Goal: Task Accomplishment & Management: Complete application form

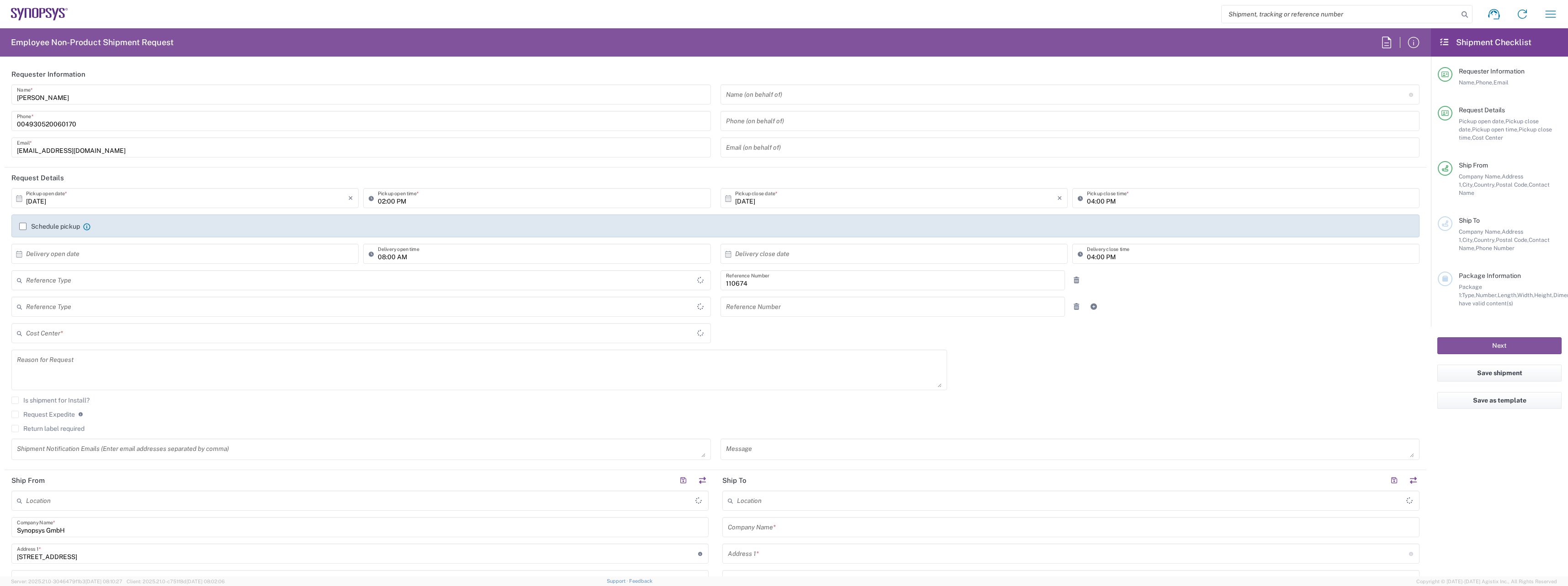
type input "Department"
type input "DE01, CIO, IT, ESS14 110674"
type input "[GEOGRAPHIC_DATA]"
type input "Delivered at Place"
type input "[GEOGRAPHIC_DATA]"
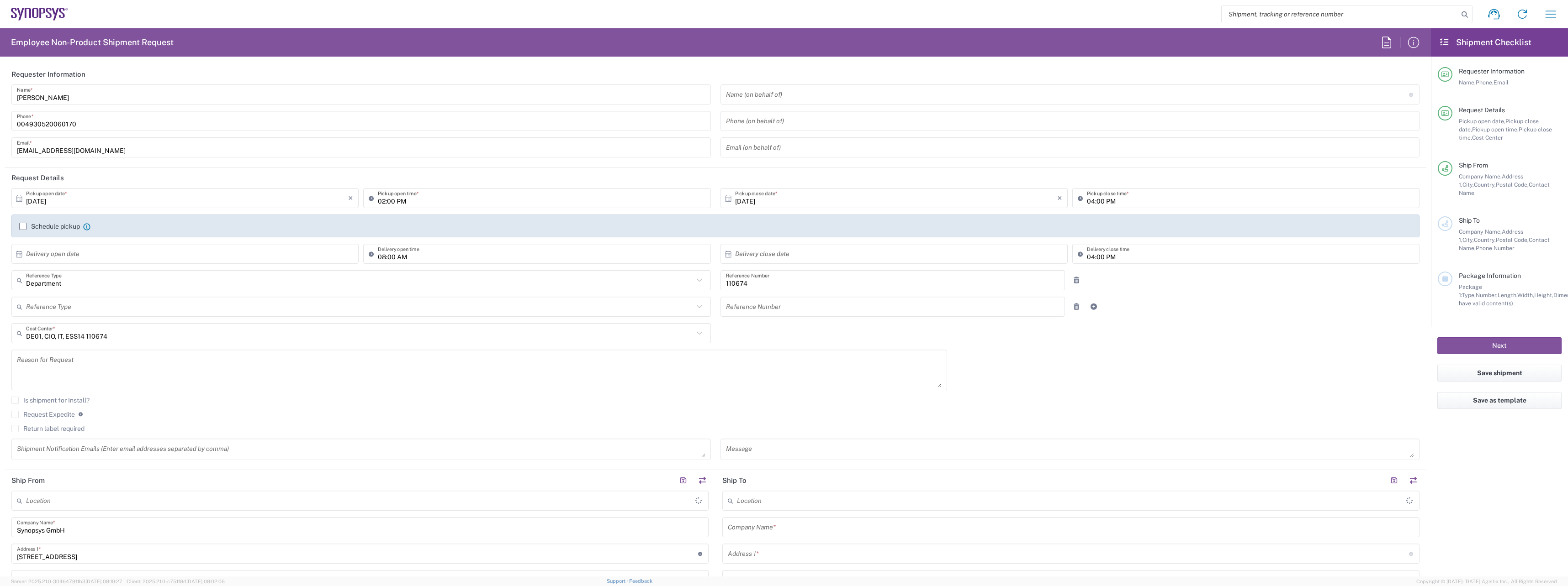
type input "[GEOGRAPHIC_DATA] DE22"
click at [480, 203] on input "02:00 PM" at bounding box center [541, 198] width 327 height 16
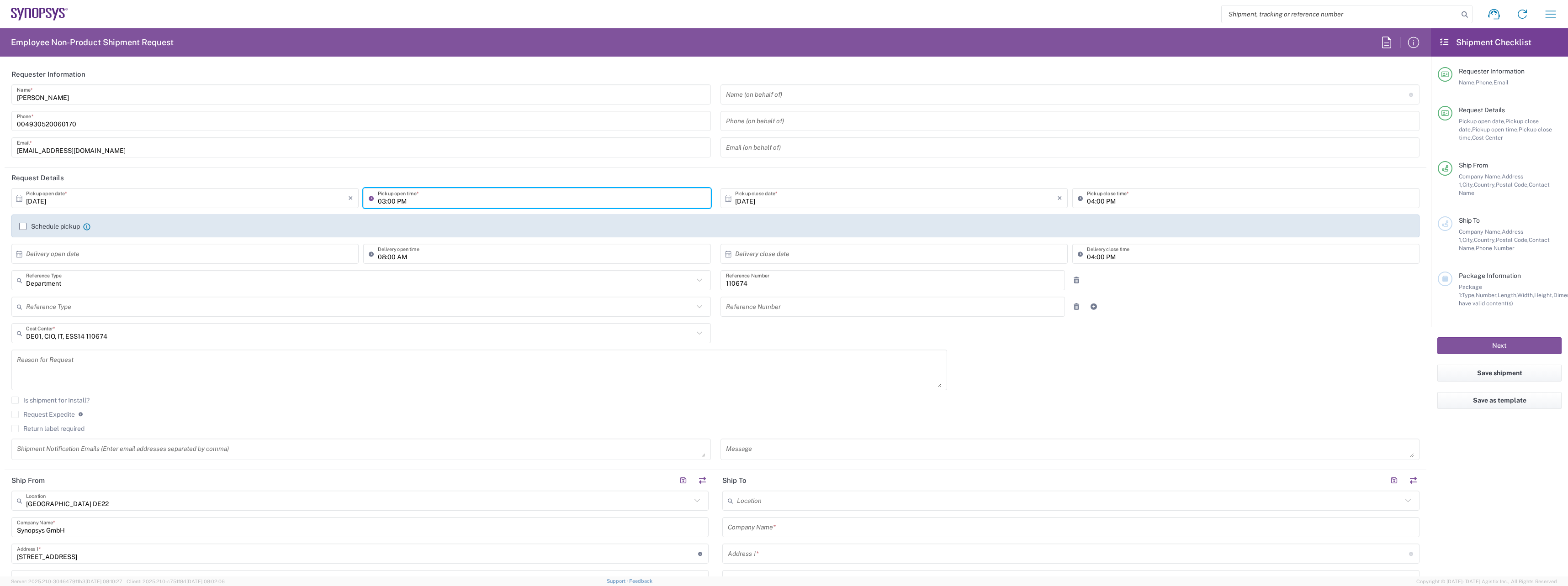
type input "03:00 PM"
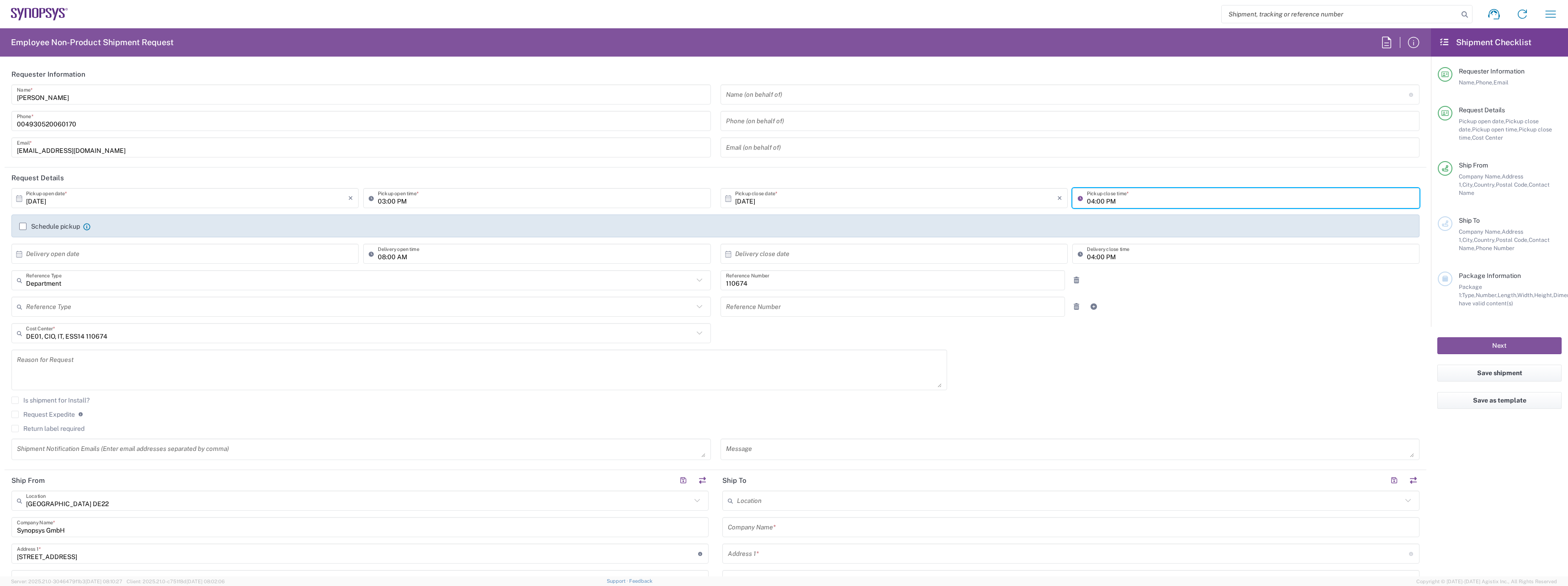
click at [1091, 201] on input "04:00 PM" at bounding box center [1250, 198] width 327 height 16
click at [1087, 204] on input "04:00 PM" at bounding box center [1250, 198] width 327 height 16
click at [1090, 203] on input "04:00 PM" at bounding box center [1250, 198] width 327 height 16
click at [1024, 396] on div "[DATE] × Pickup open date * Cancel Apply 03:00 PM Pickup open time * [DATE] × P…" at bounding box center [715, 327] width 1418 height 278
click at [24, 225] on label "Schedule pickup" at bounding box center [49, 226] width 61 height 7
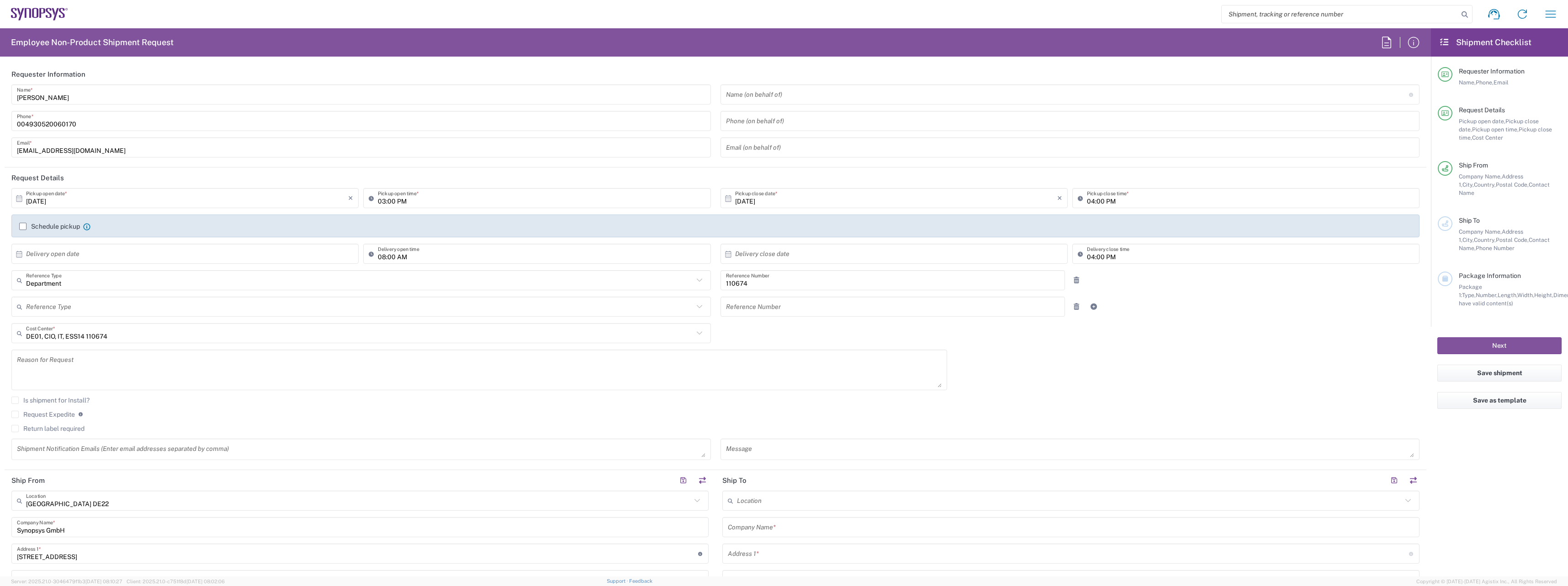
click at [23, 226] on input "Schedule pickup" at bounding box center [23, 226] width 0 height 0
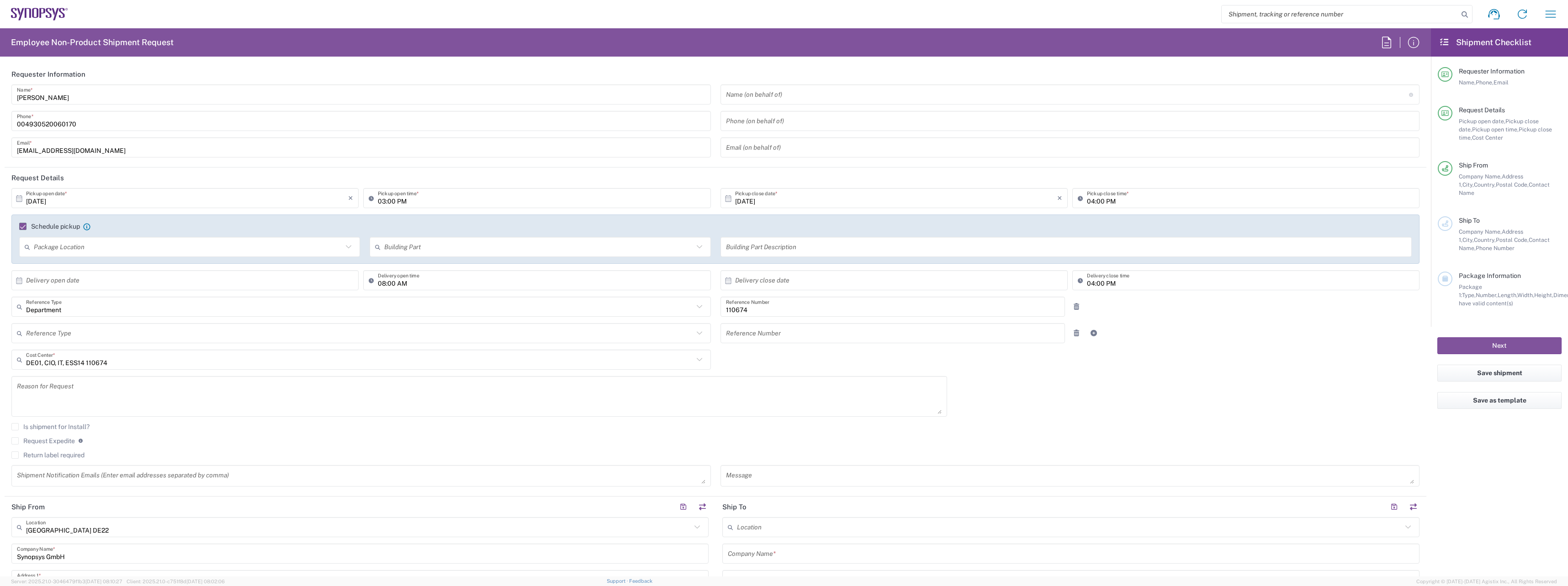
click at [1129, 199] on input "04:00 PM" at bounding box center [1250, 198] width 327 height 16
type input "05:00 PM"
click at [247, 252] on input "text" at bounding box center [188, 247] width 309 height 16
click at [421, 238] on div "Building Part" at bounding box center [540, 247] width 341 height 20
click at [586, 217] on div "Schedule pickup When scheduling a pickup please be sure to meet the following c…" at bounding box center [715, 239] width 1408 height 49
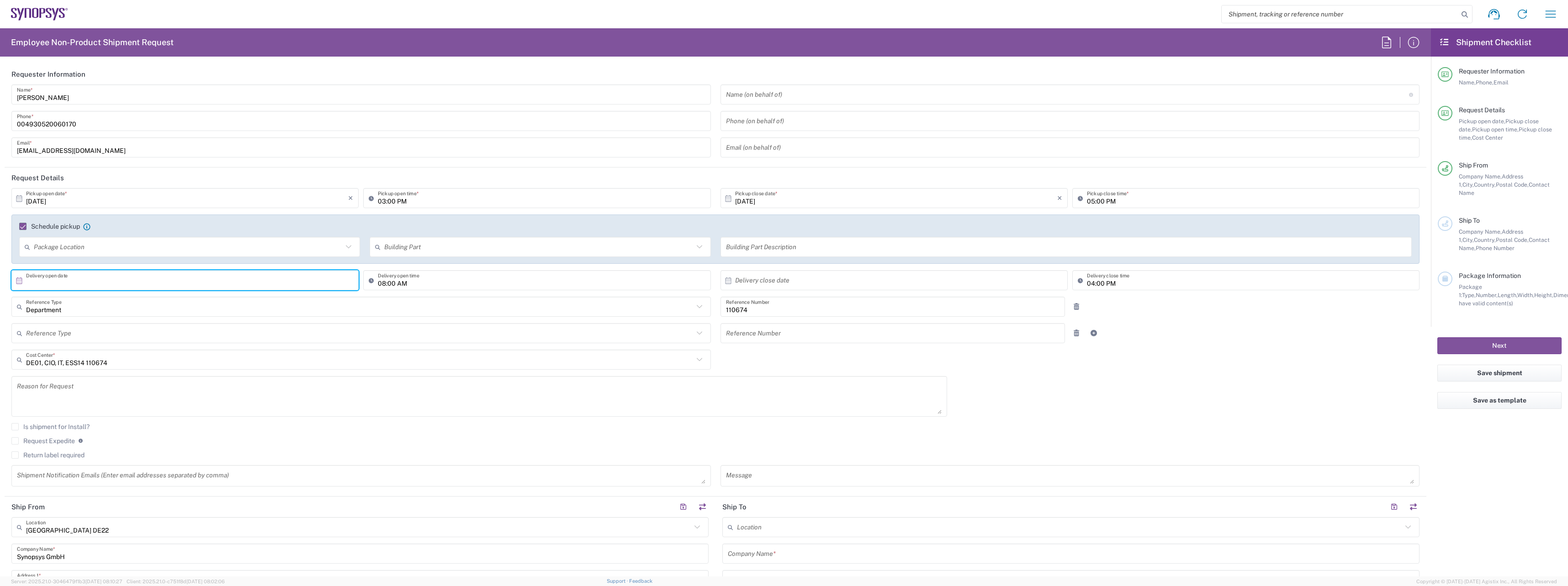
click at [198, 280] on input "text" at bounding box center [186, 280] width 322 height 16
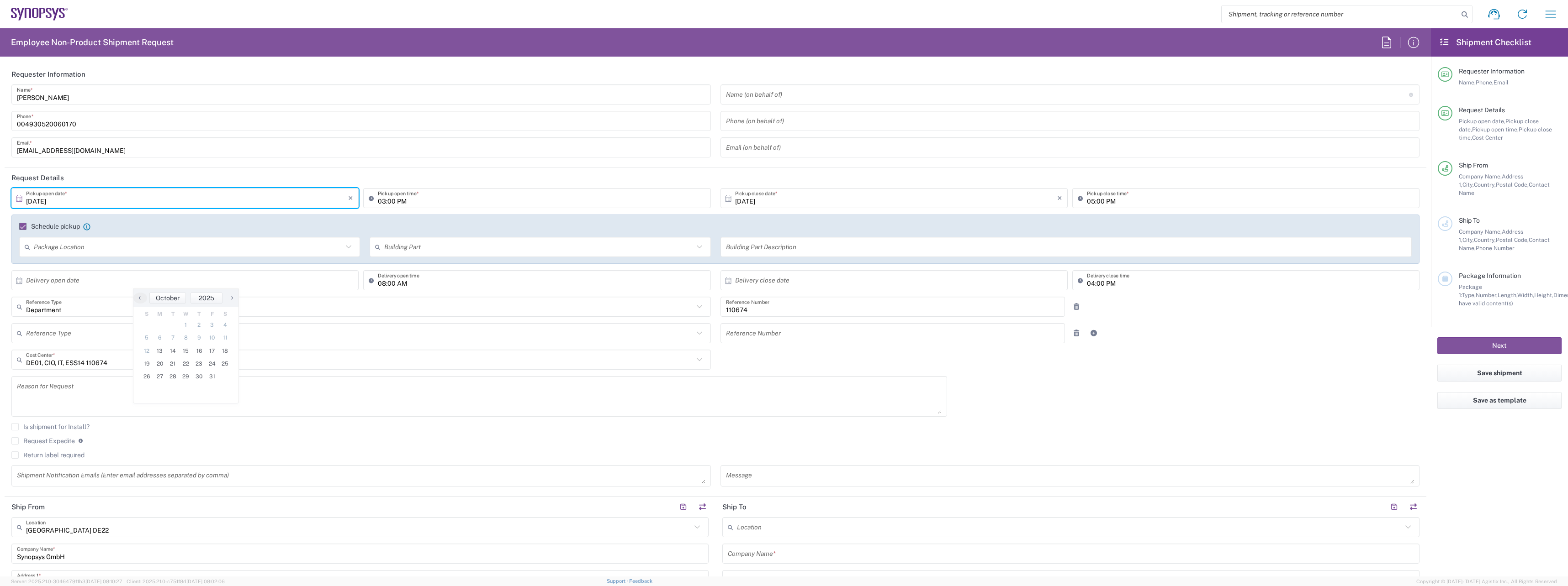
click at [144, 194] on input "[DATE]" at bounding box center [186, 198] width 322 height 16
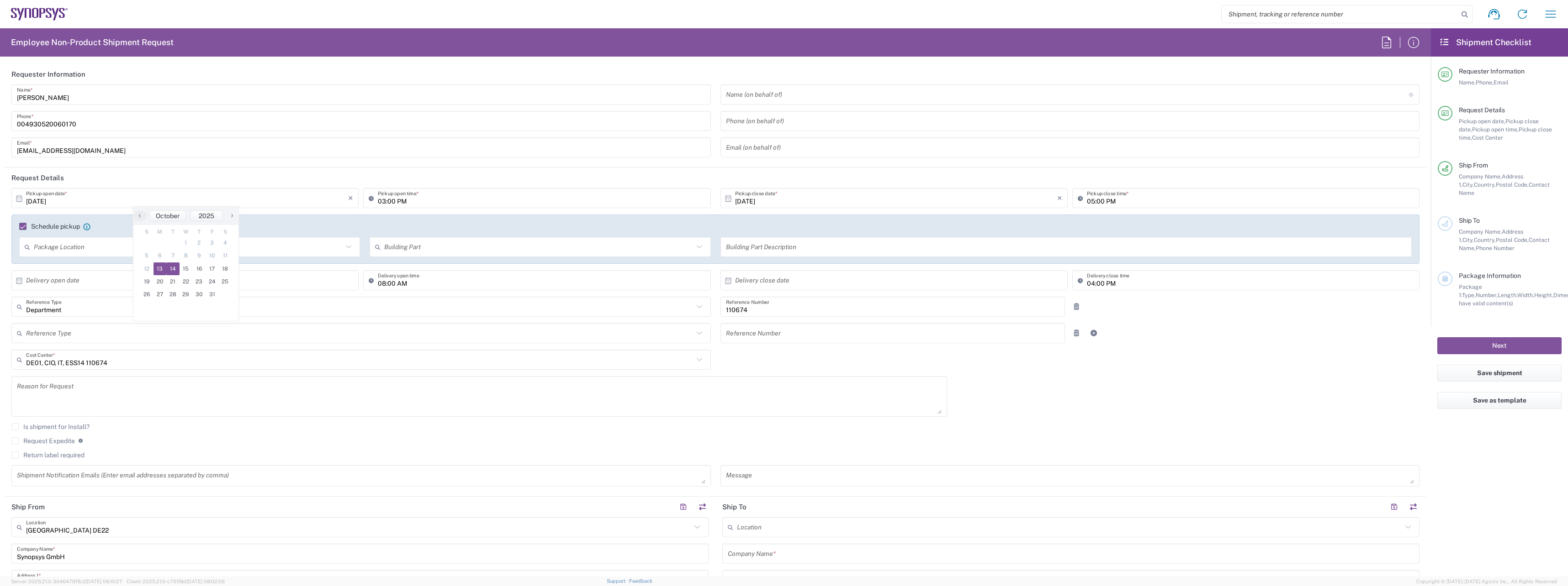
click at [172, 268] on span "14" at bounding box center [173, 268] width 14 height 13
type input "[DATE]"
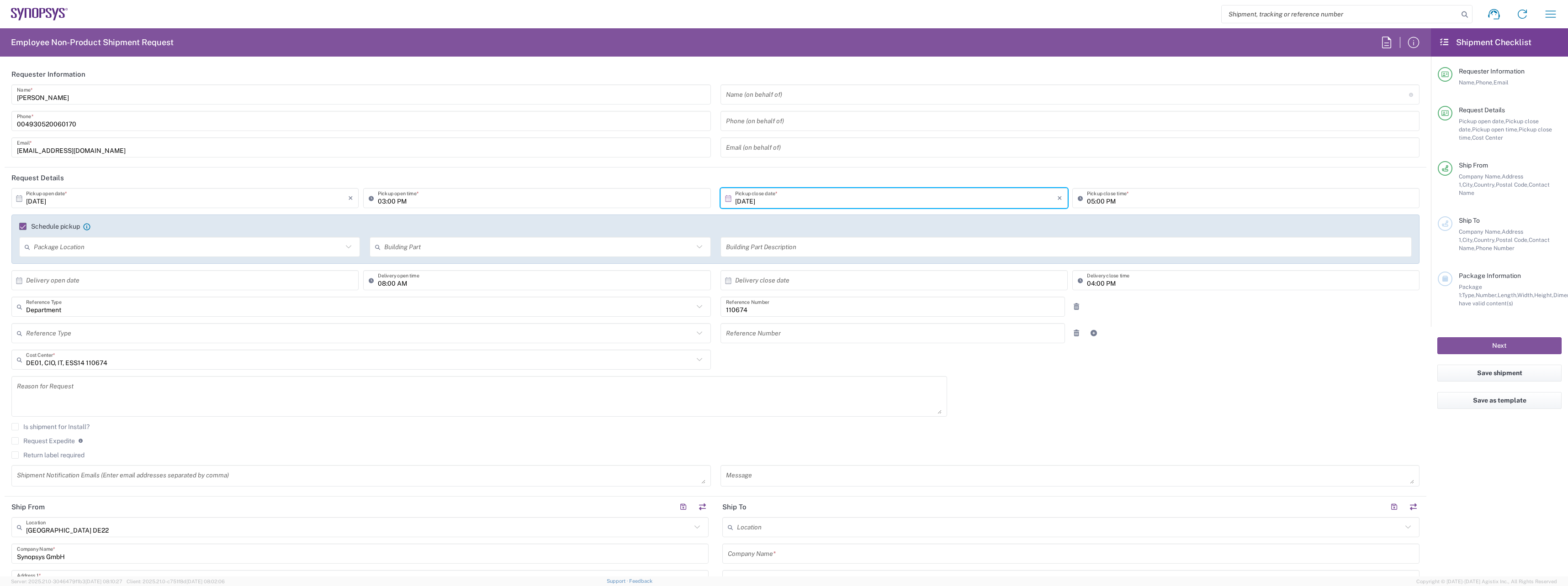
click at [188, 278] on input "text" at bounding box center [186, 280] width 322 height 16
click at [186, 350] on span "15" at bounding box center [186, 351] width 14 height 13
type input "[DATE]"
click at [889, 280] on input "text" at bounding box center [896, 280] width 322 height 16
click at [902, 350] on span "16" at bounding box center [904, 351] width 14 height 13
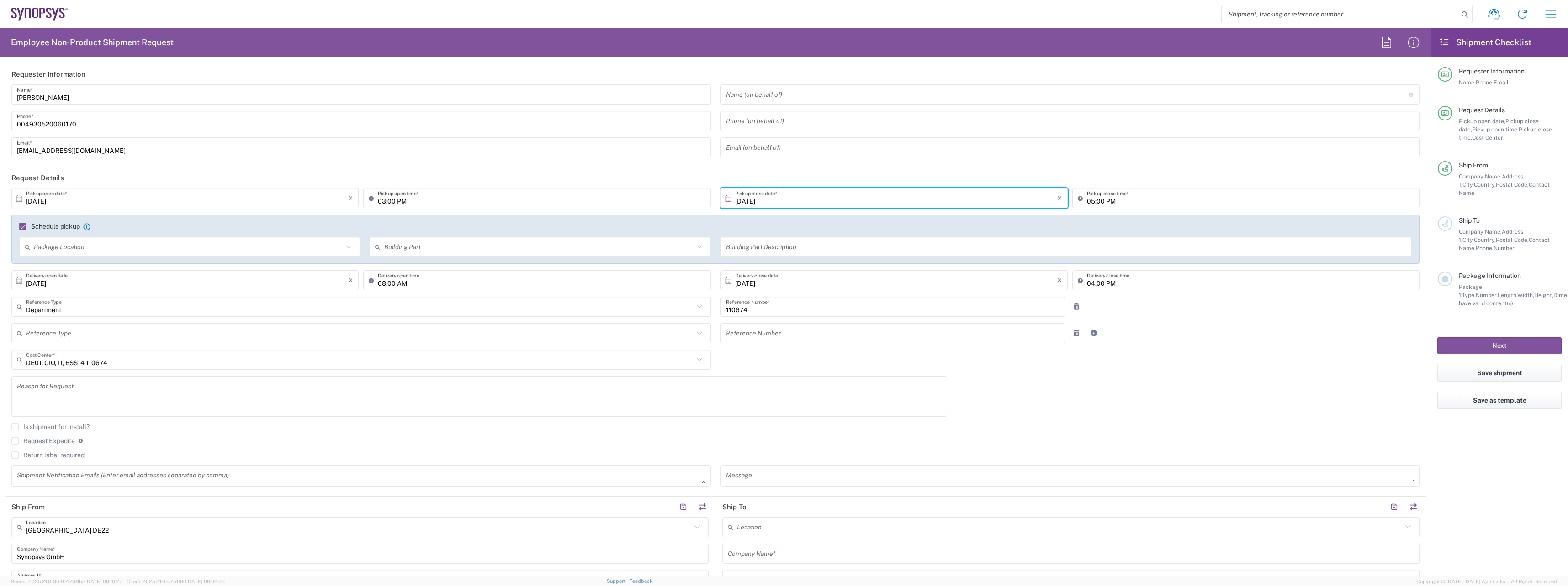
click at [881, 287] on input "[DATE]" at bounding box center [896, 280] width 322 height 16
click at [890, 350] on span "15" at bounding box center [891, 351] width 14 height 13
type input "[DATE]"
click at [1123, 280] on input "04:00 PM" at bounding box center [1250, 280] width 327 height 16
type input "12:00 PM"
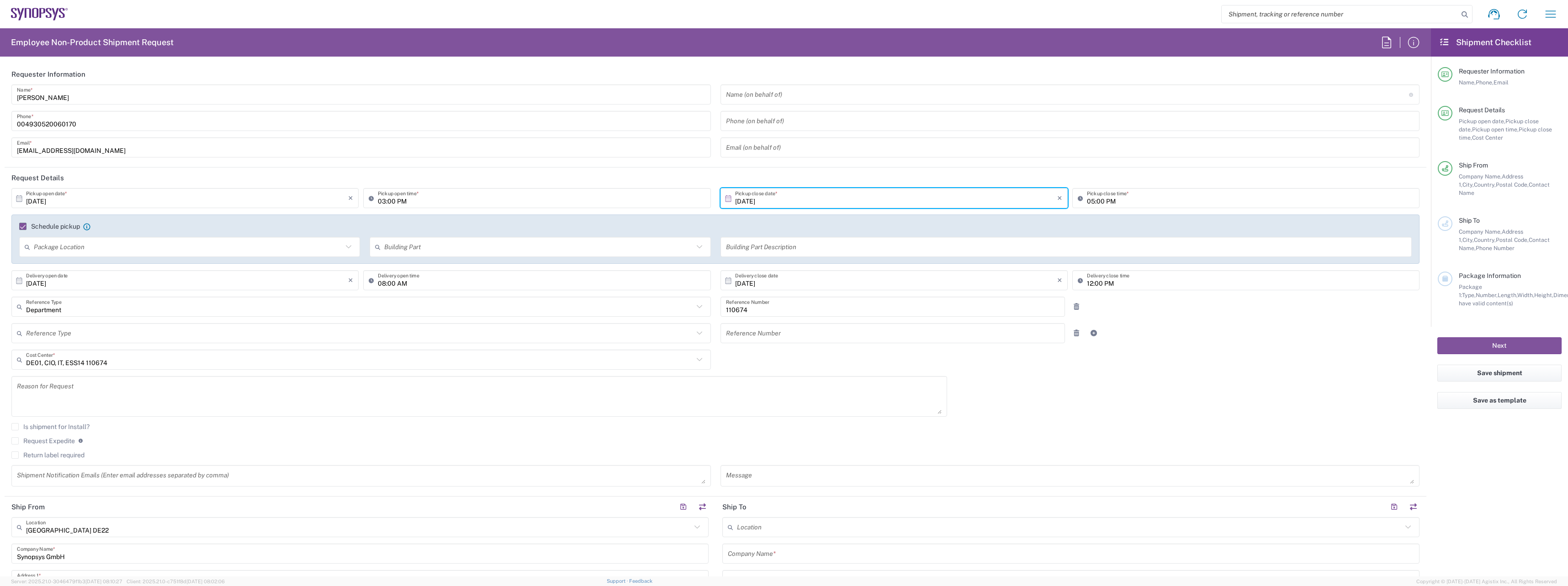
click at [1177, 314] on div at bounding box center [1129, 307] width 119 height 20
click at [1108, 281] on input "12:00 PM" at bounding box center [1250, 280] width 327 height 16
click at [1114, 303] on div at bounding box center [1129, 307] width 119 height 20
click at [213, 398] on textarea at bounding box center [479, 396] width 925 height 35
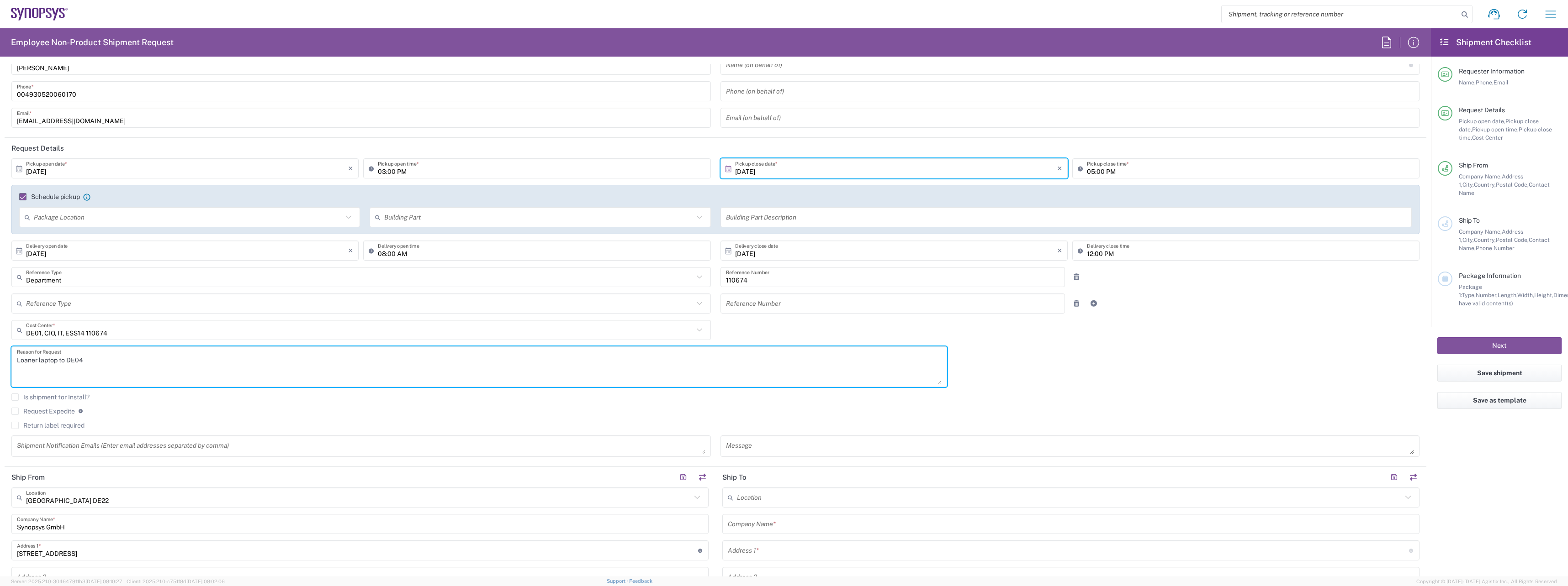
scroll to position [45, 0]
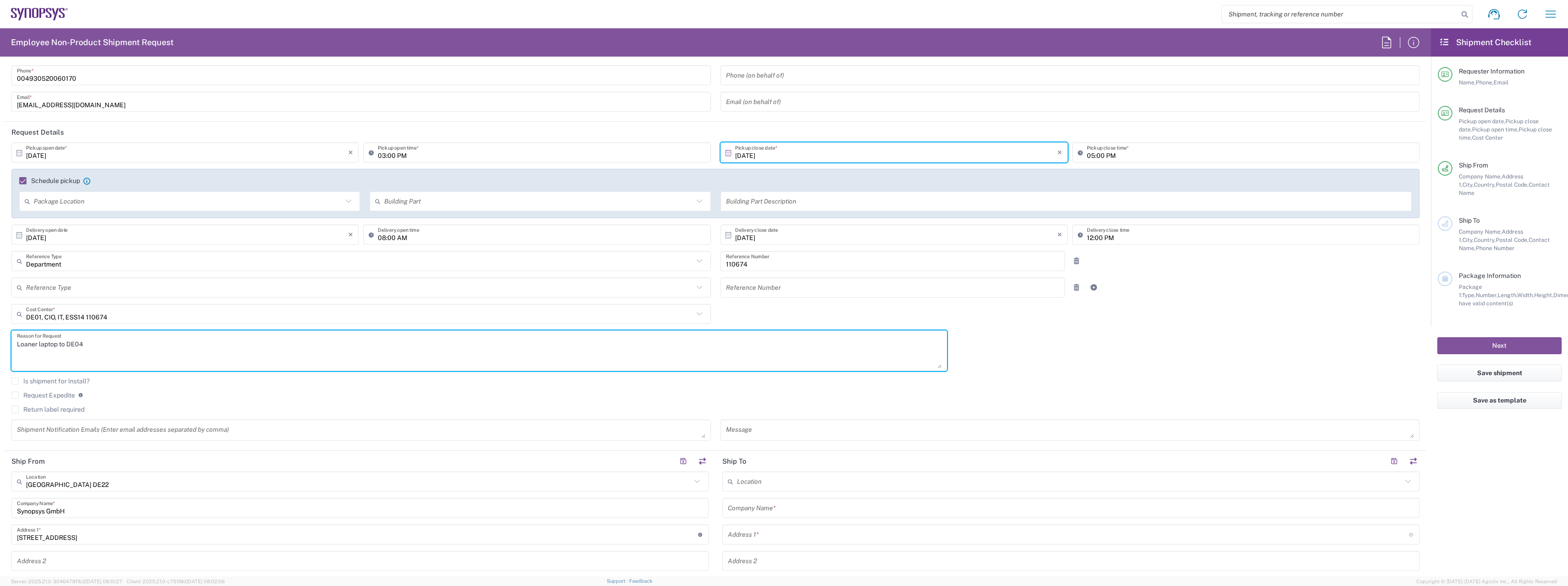
type textarea "Loaner laptop to DE04"
click at [195, 427] on textarea at bounding box center [361, 430] width 689 height 16
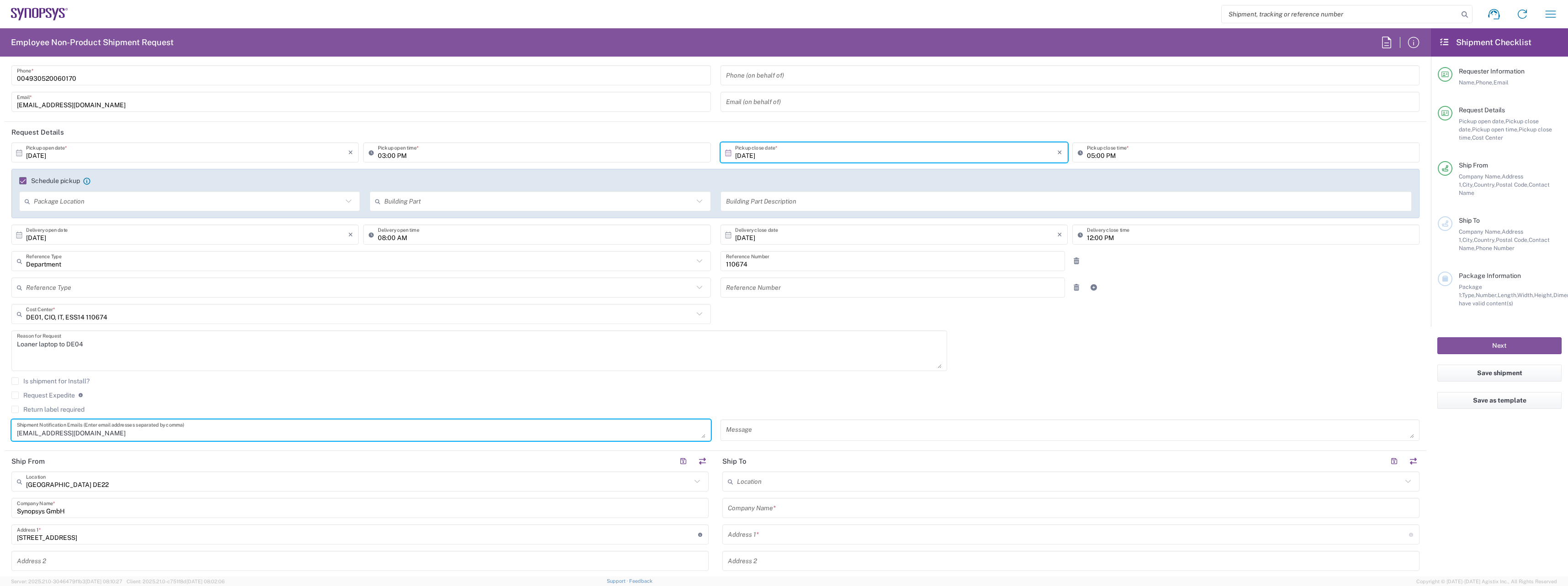
type textarea "[EMAIL_ADDRESS][DOMAIN_NAME]"
click at [265, 152] on input "[DATE]" at bounding box center [186, 153] width 322 height 16
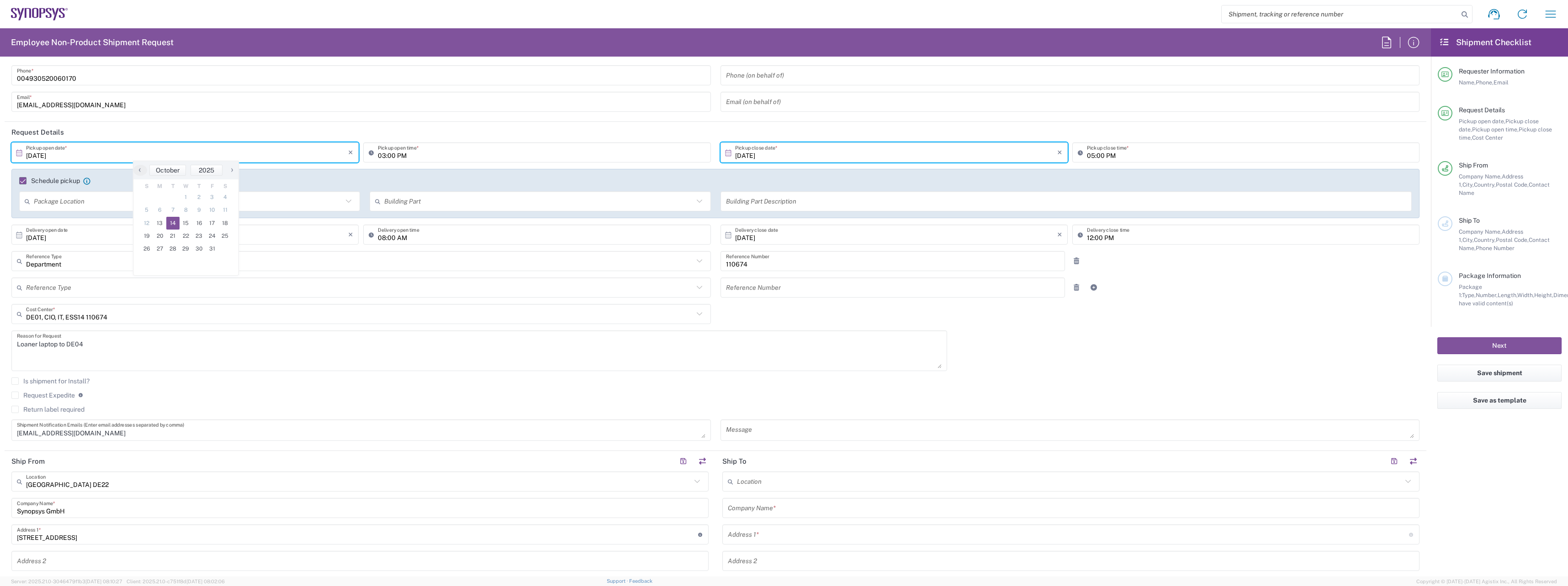
click at [172, 224] on span "14" at bounding box center [173, 223] width 14 height 13
click at [175, 223] on span "14" at bounding box center [173, 223] width 14 height 13
click at [453, 155] on input "03:00 PM" at bounding box center [541, 153] width 327 height 16
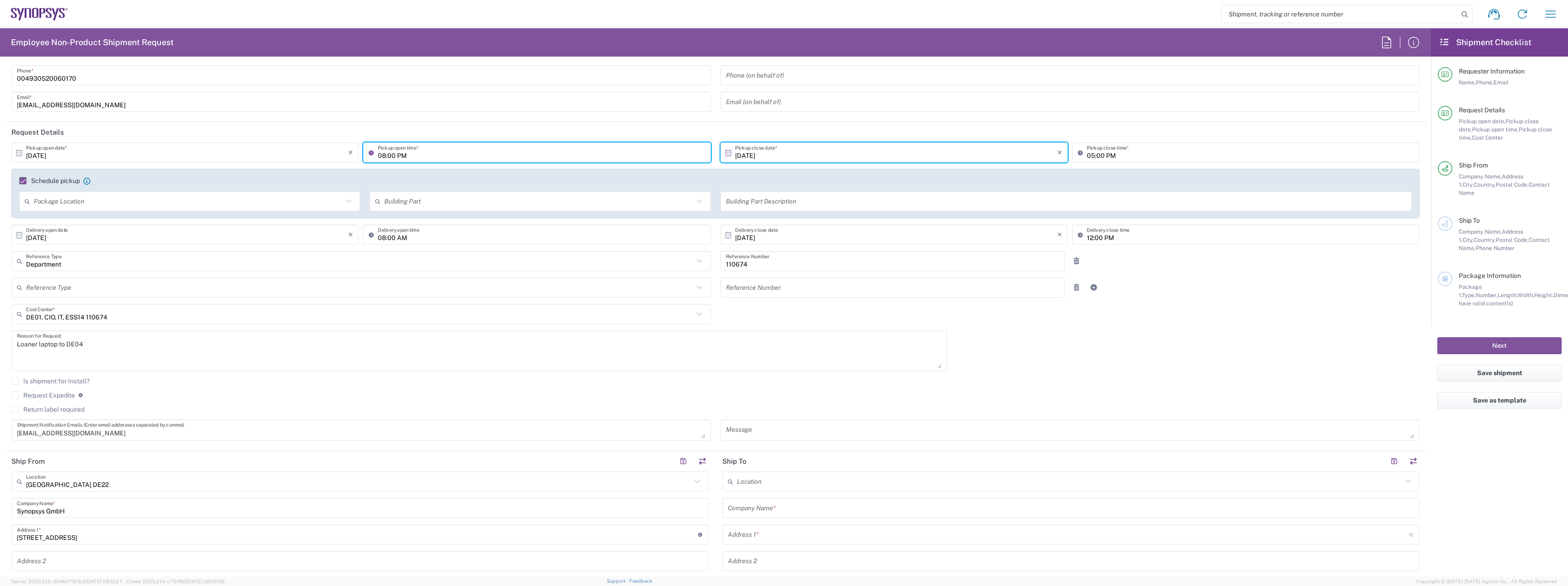
click at [447, 156] on input "08:00 PM" at bounding box center [541, 153] width 327 height 16
type input "08:00 AM"
click at [764, 158] on input "[DATE]" at bounding box center [896, 153] width 322 height 16
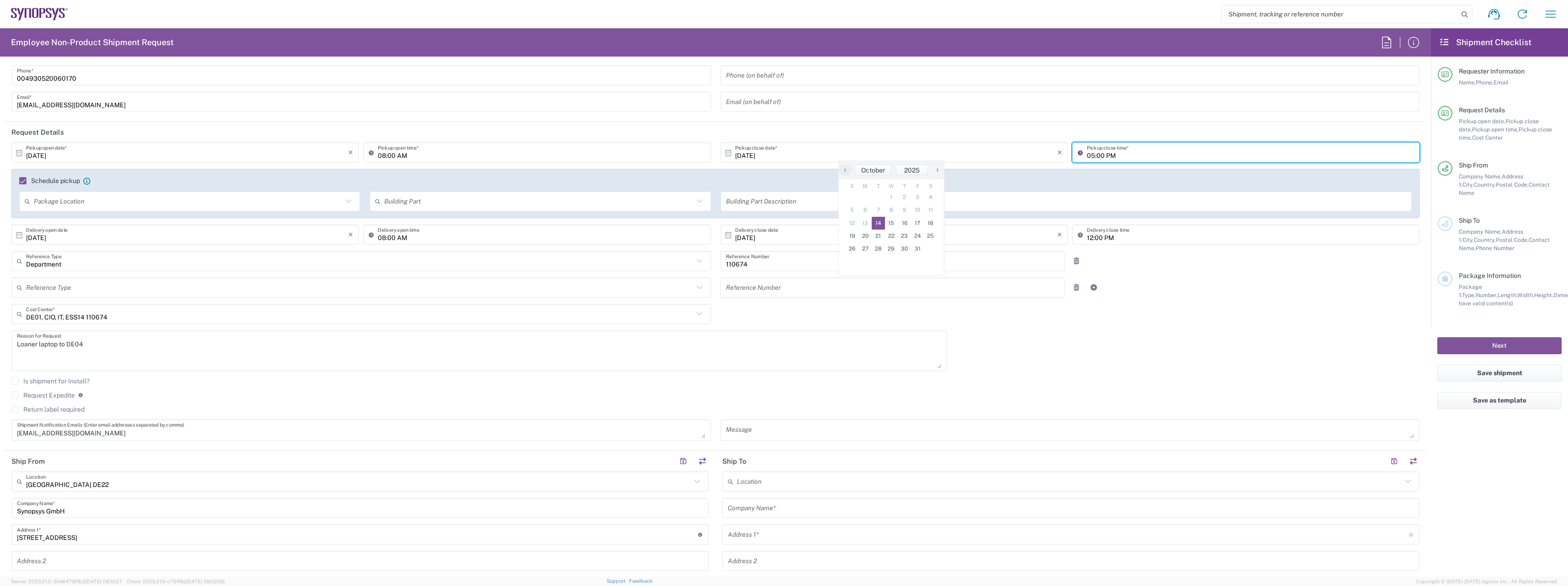
click at [1091, 154] on input "05:00 PM" at bounding box center [1250, 153] width 327 height 16
click at [1103, 157] on input "12:00 PM" at bounding box center [1250, 153] width 327 height 16
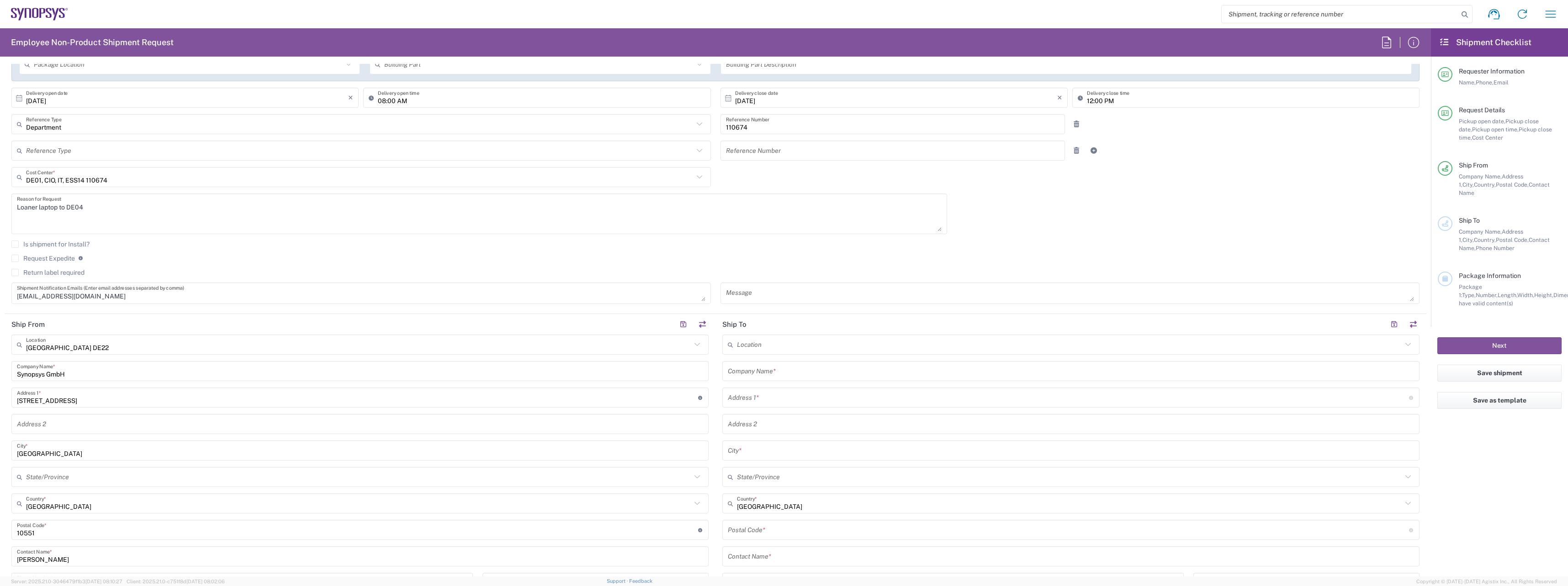
scroll to position [228, 0]
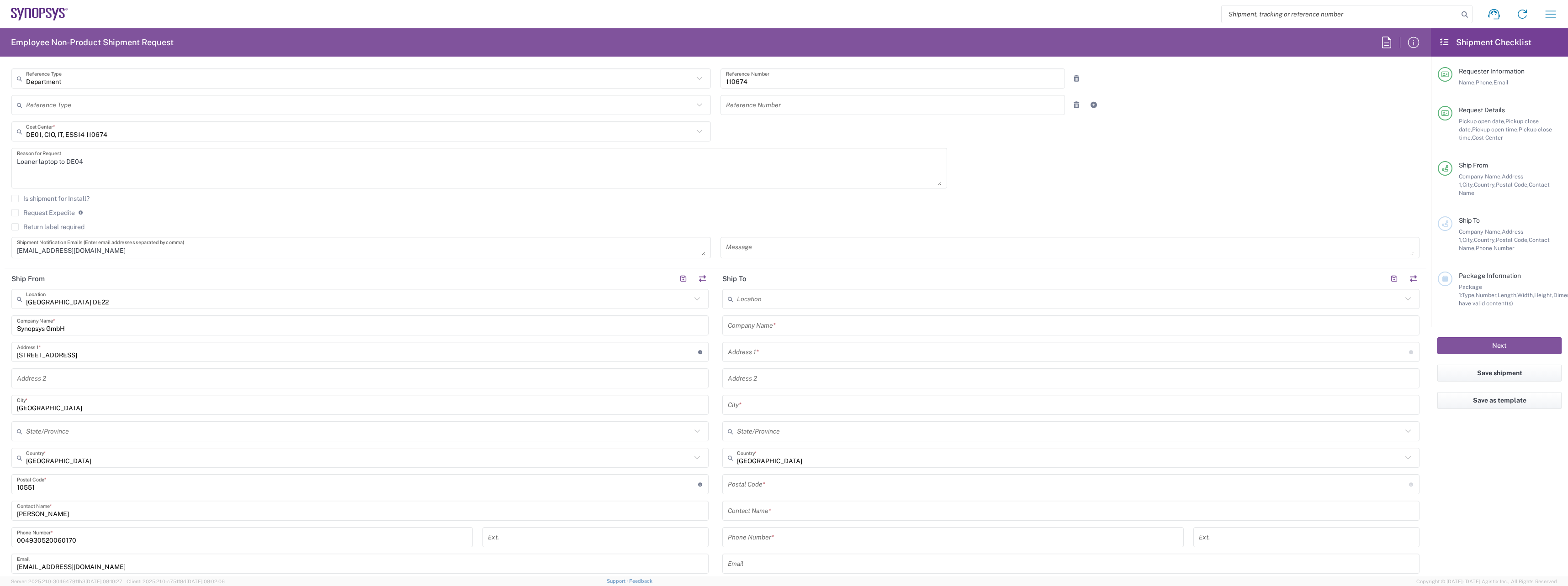
type input "12:00 PM"
click at [819, 250] on textarea at bounding box center [1070, 248] width 689 height 16
type textarea "Loaner laptop for new employee"
click at [787, 302] on input "text" at bounding box center [1069, 299] width 665 height 16
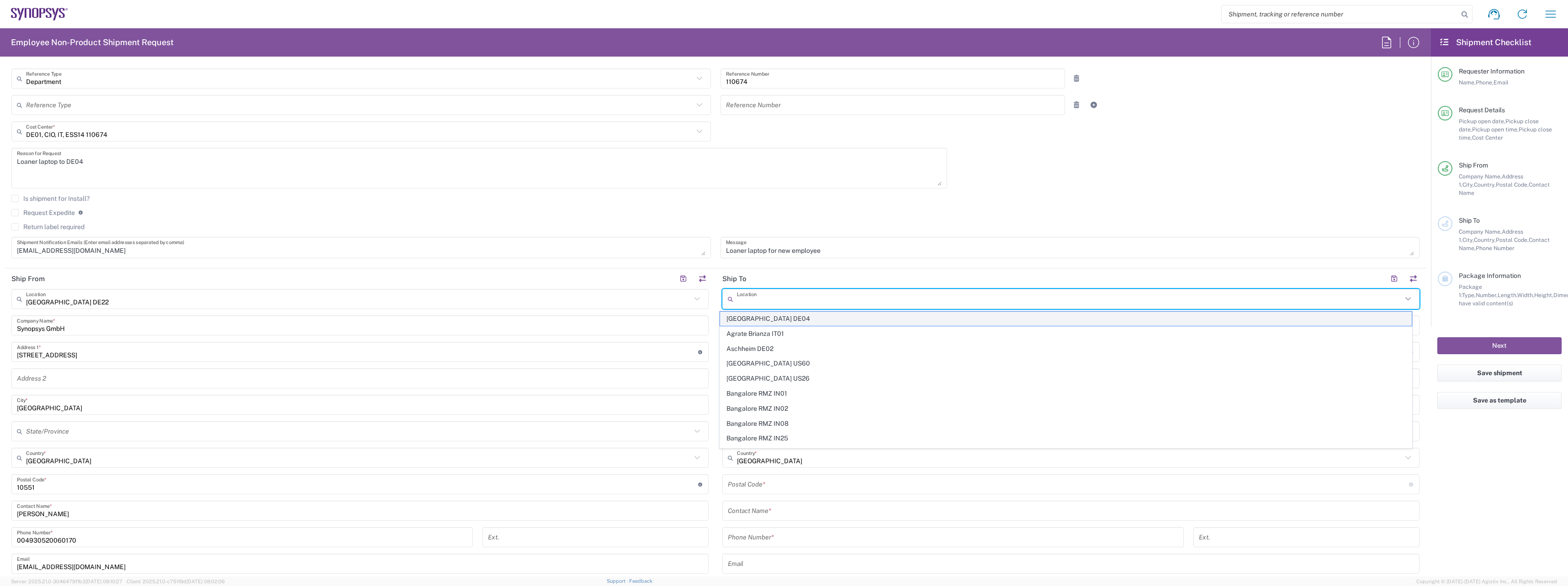
click at [760, 318] on span "[GEOGRAPHIC_DATA] DE04" at bounding box center [1066, 318] width 692 height 14
type input "[GEOGRAPHIC_DATA] DE04"
type input "Synopsys GmbH"
type input "[STREET_ADDRESS]"
type input "[GEOGRAPHIC_DATA]"
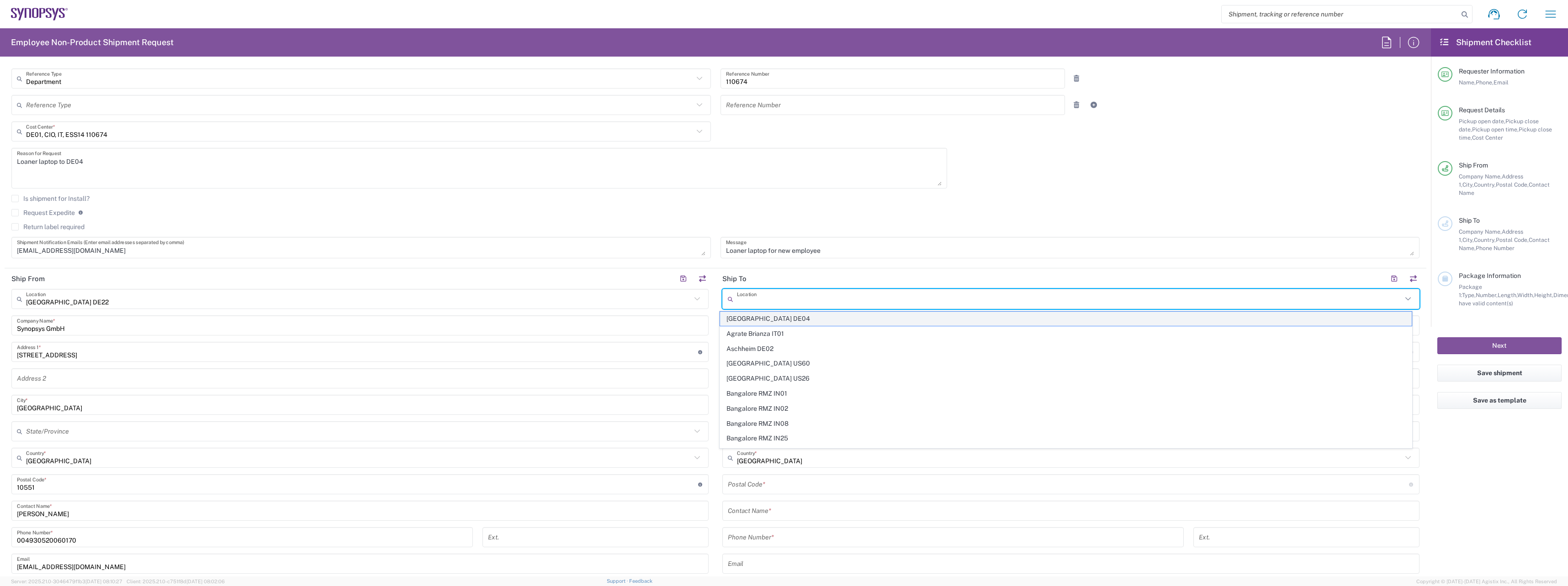
type input "52072"
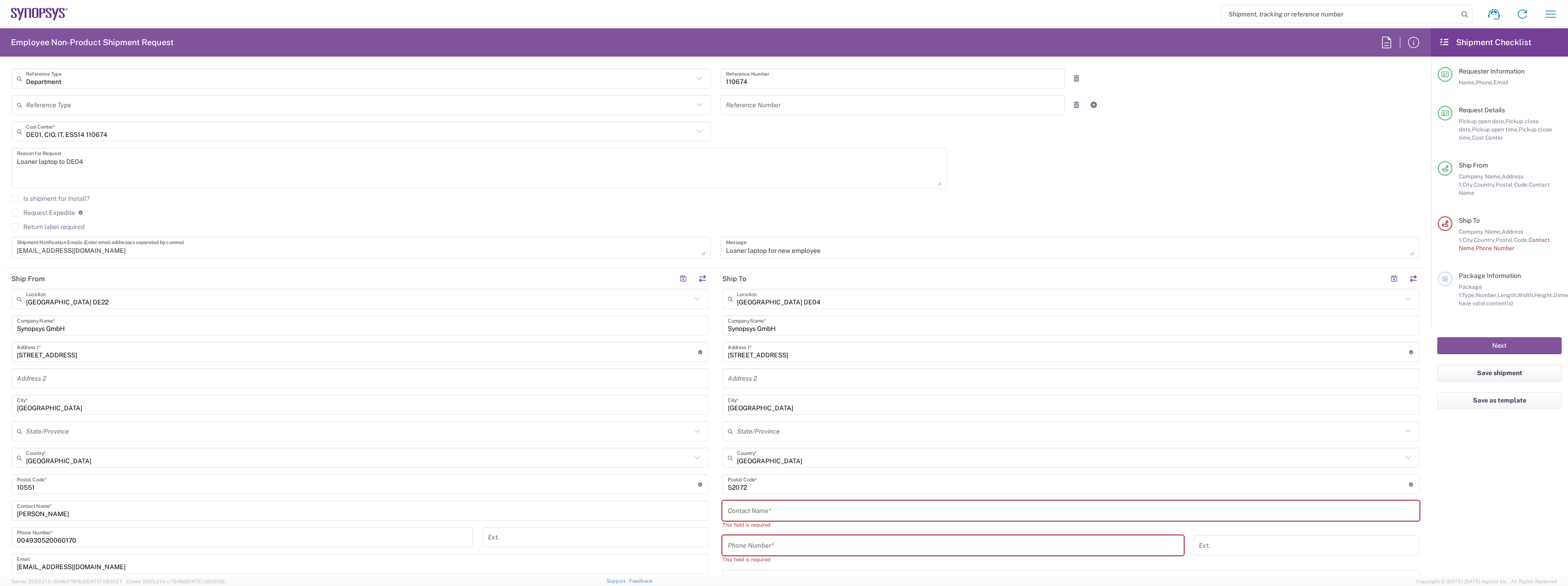
click at [786, 505] on input "text" at bounding box center [1071, 511] width 686 height 16
click at [174, 250] on textarea "[EMAIL_ADDRESS][DOMAIN_NAME]" at bounding box center [361, 248] width 689 height 16
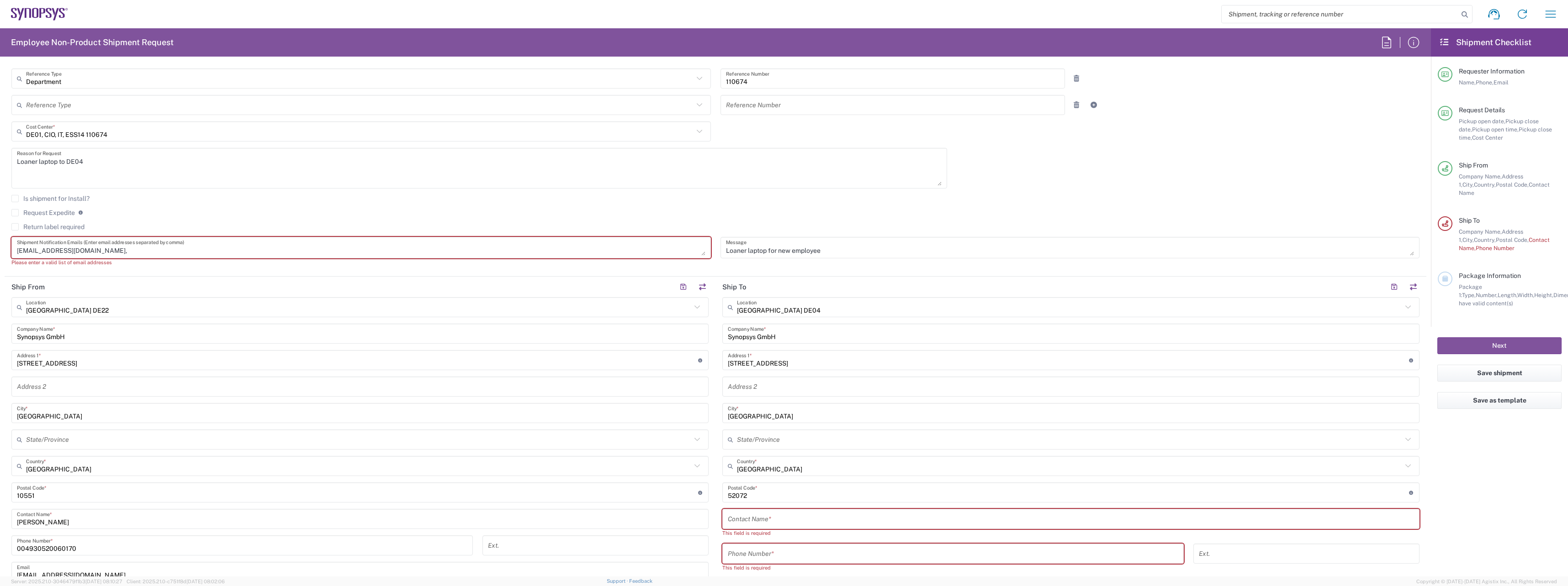
paste textarea "[PERSON_NAME][EMAIL_ADDRESS][DOMAIN_NAME]"
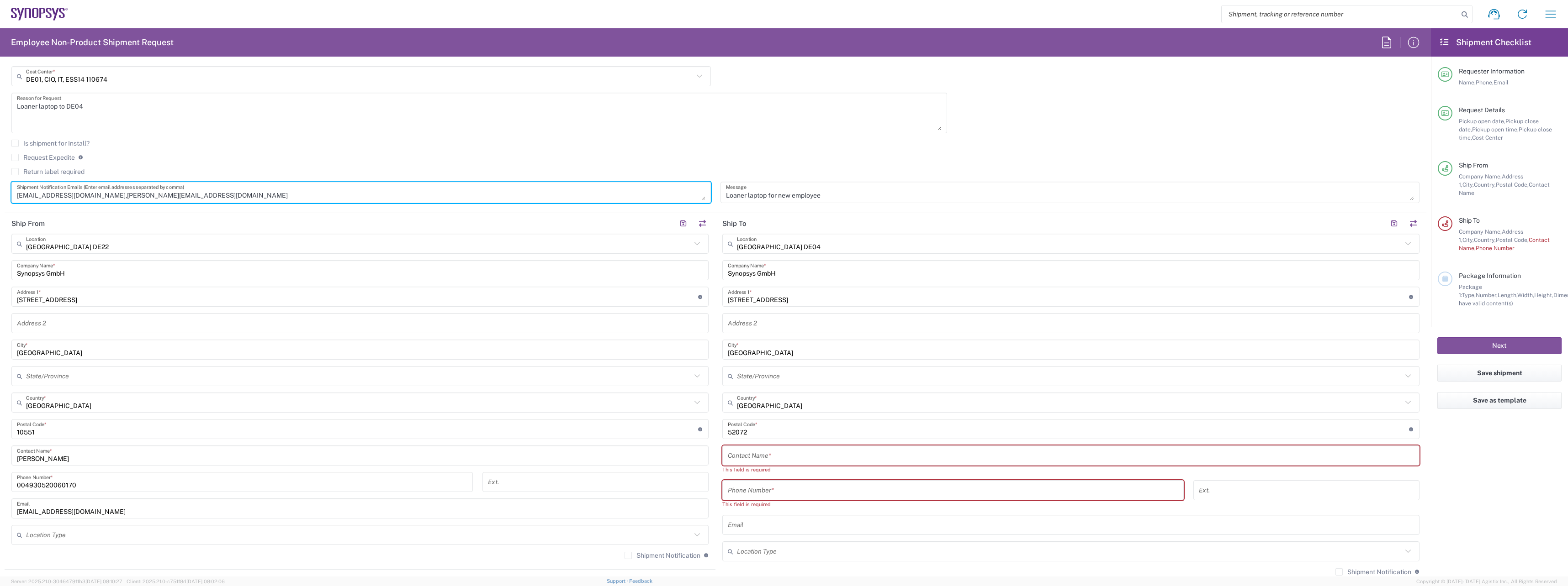
scroll to position [365, 0]
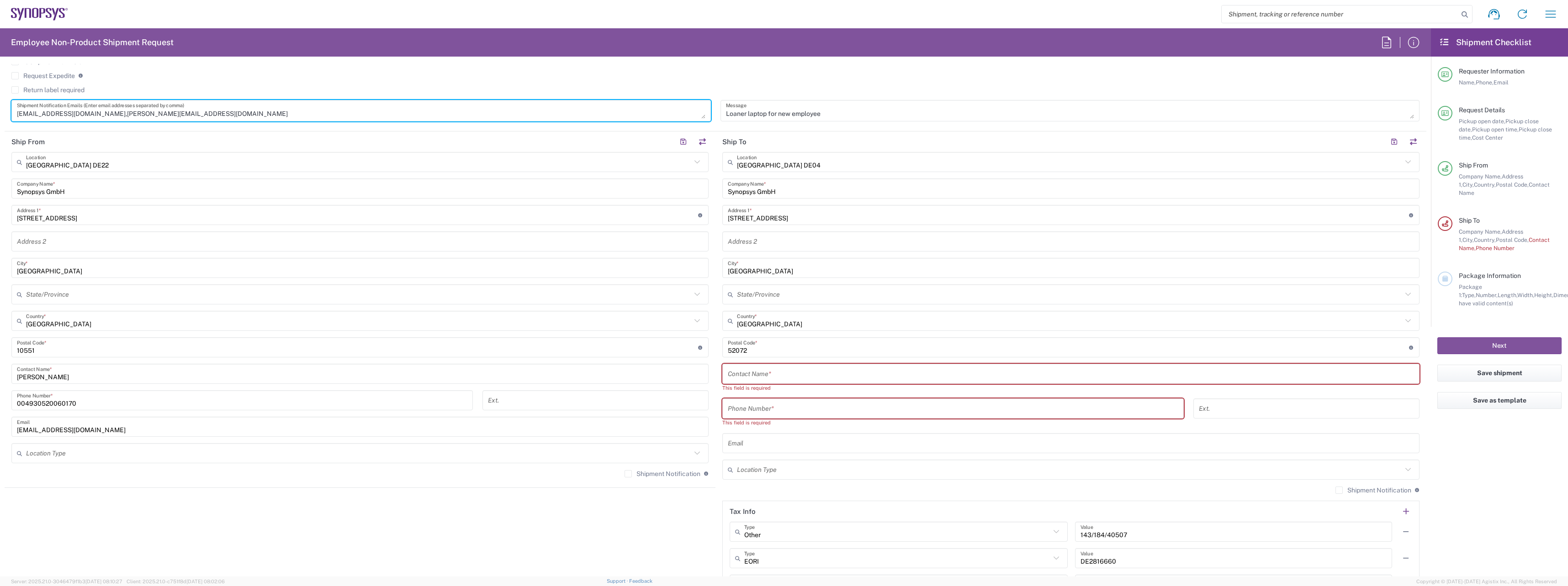
type textarea "[EMAIL_ADDRESS][DOMAIN_NAME],[PERSON_NAME][EMAIL_ADDRESS][DOMAIN_NAME]"
click at [777, 370] on input "text" at bounding box center [1071, 374] width 686 height 16
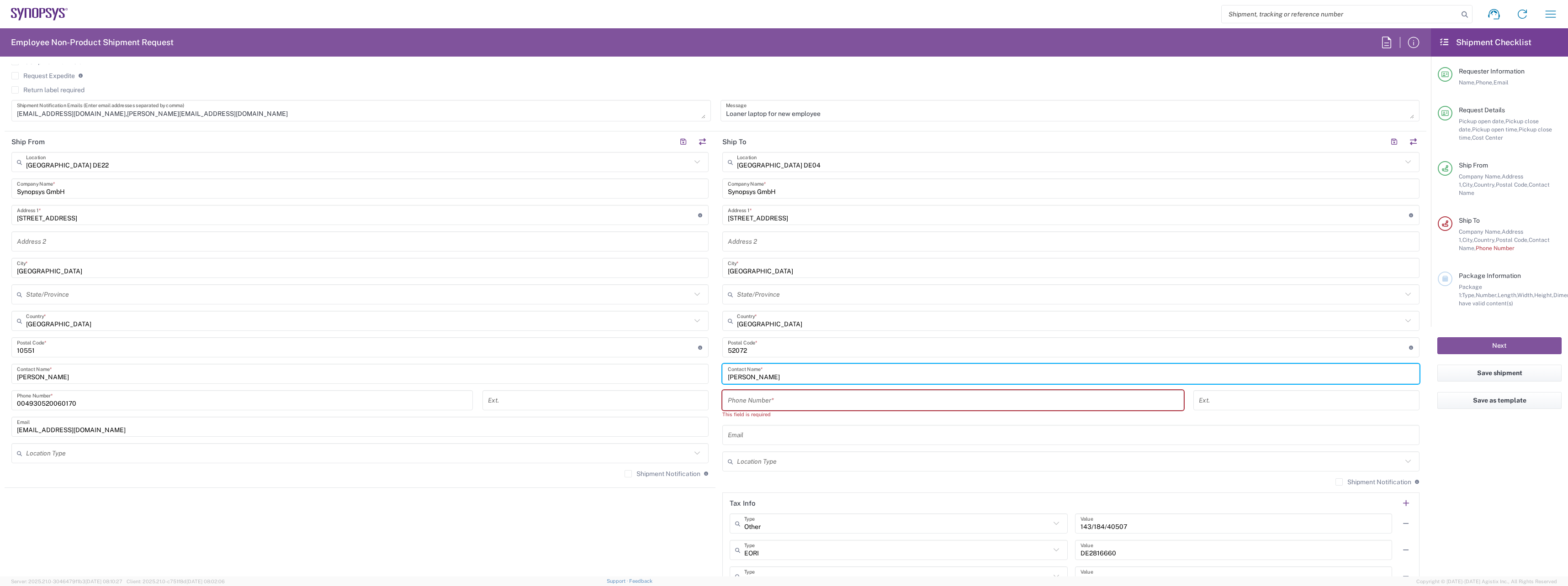
type input "[PERSON_NAME]"
click at [784, 400] on input "tel" at bounding box center [953, 401] width 450 height 16
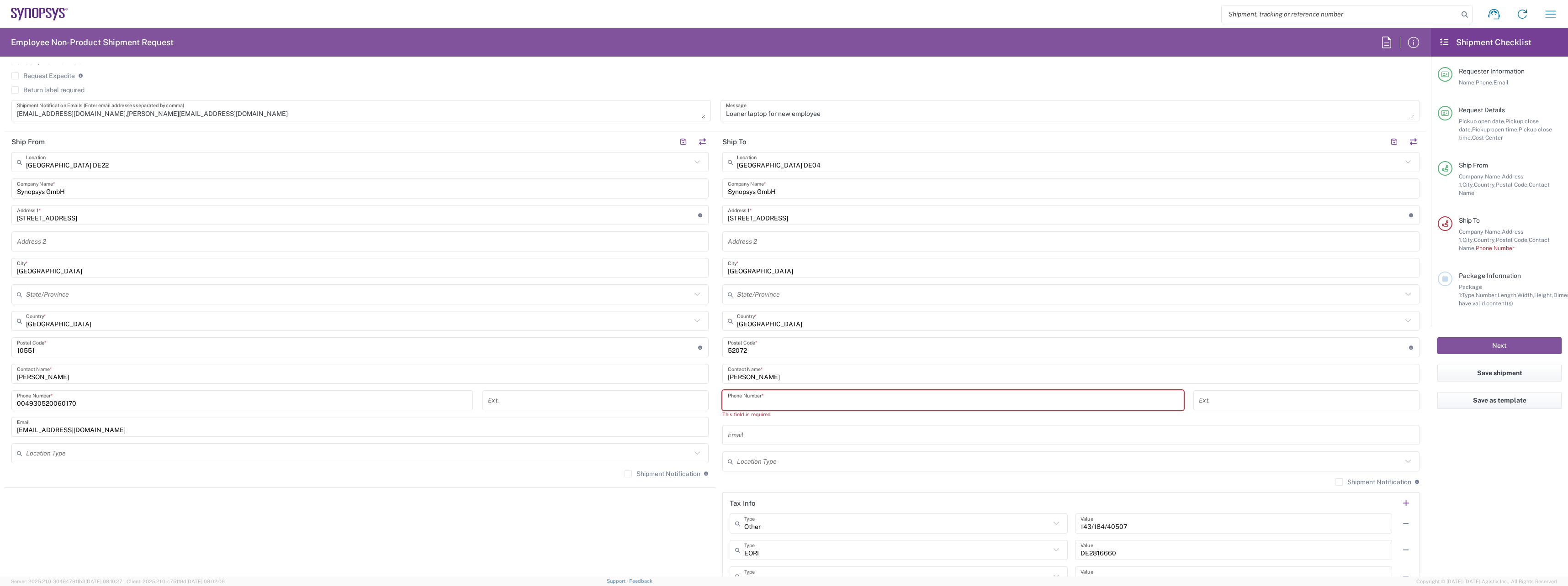
paste input "+49.24193687891 Business"
type input "[PHONE_NUMBER]"
click at [780, 424] on input "text" at bounding box center [1071, 427] width 686 height 16
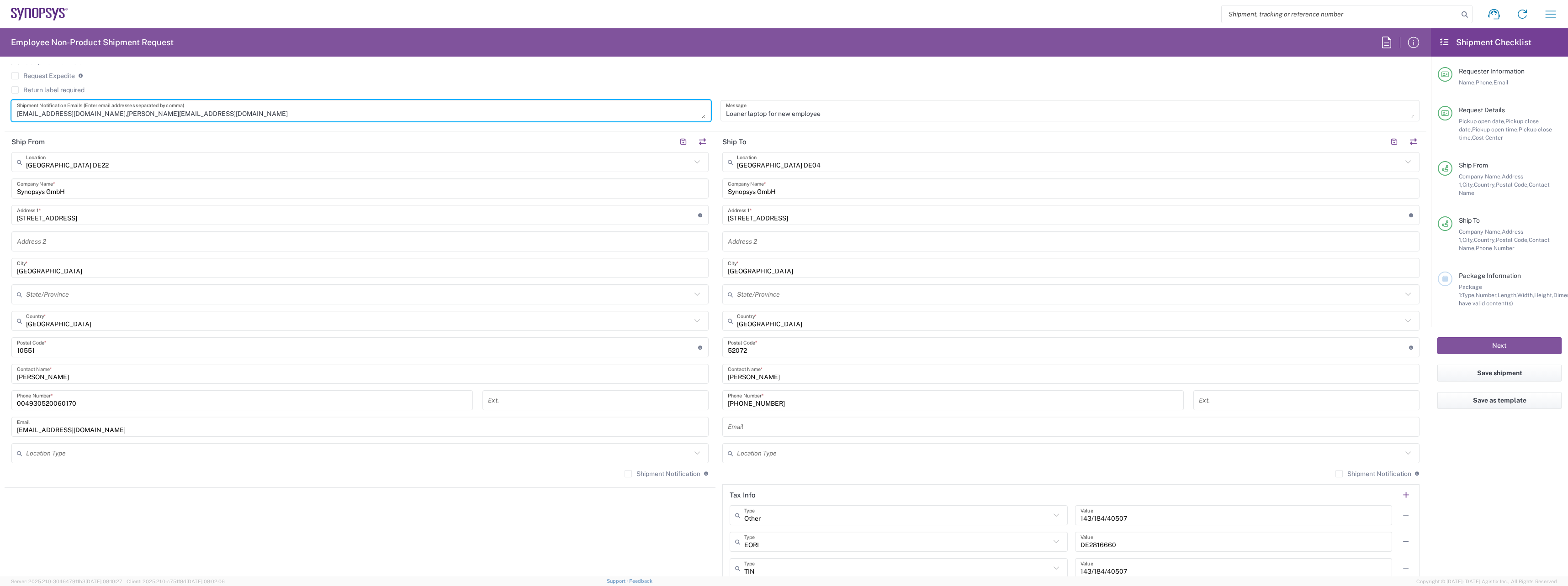
drag, startPoint x: 152, startPoint y: 115, endPoint x: 131, endPoint y: 114, distance: 21.0
click at [131, 114] on textarea "[EMAIL_ADDRESS][DOMAIN_NAME],[PERSON_NAME][EMAIL_ADDRESS][DOMAIN_NAME]" at bounding box center [361, 111] width 689 height 16
click at [153, 117] on textarea "[EMAIL_ADDRESS][DOMAIN_NAME],[PERSON_NAME][EMAIL_ADDRESS][DOMAIN_NAME]" at bounding box center [361, 111] width 689 height 16
drag, startPoint x: 151, startPoint y: 114, endPoint x: 87, endPoint y: 114, distance: 64.0
click at [87, 114] on textarea "[EMAIL_ADDRESS][DOMAIN_NAME],[PERSON_NAME][EMAIL_ADDRESS][DOMAIN_NAME]" at bounding box center [361, 111] width 689 height 16
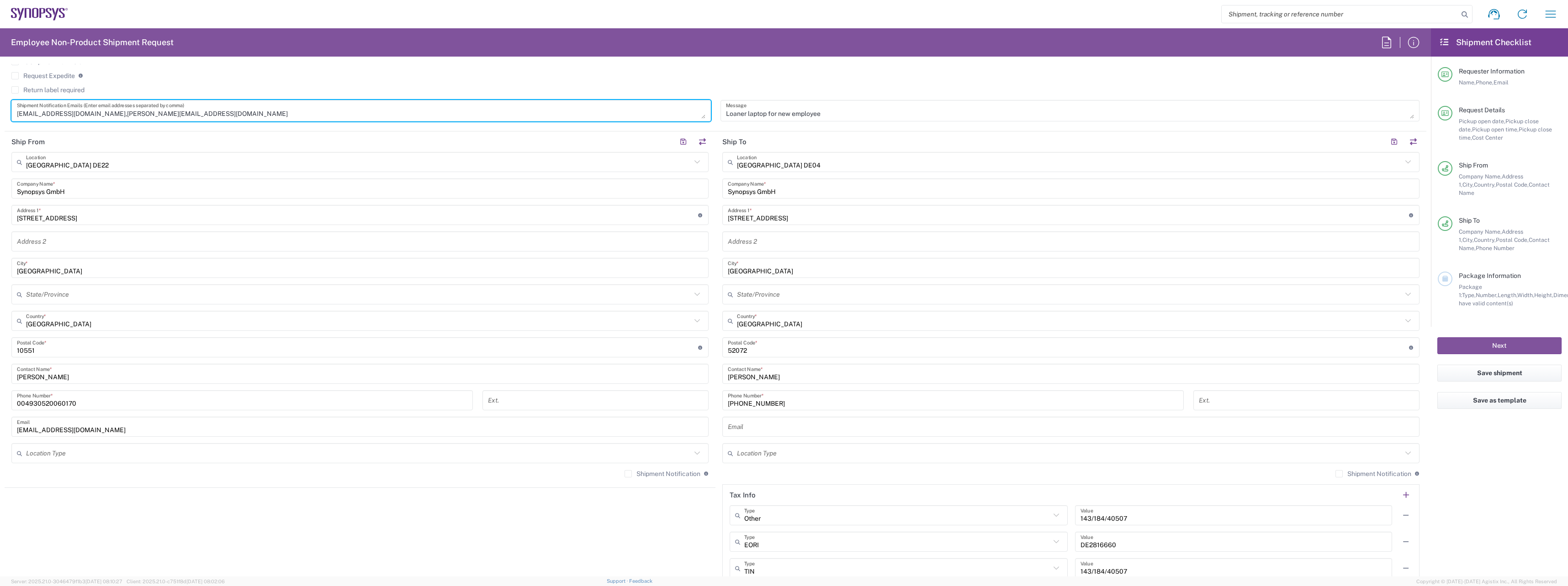
click at [755, 427] on input "text" at bounding box center [1071, 427] width 686 height 16
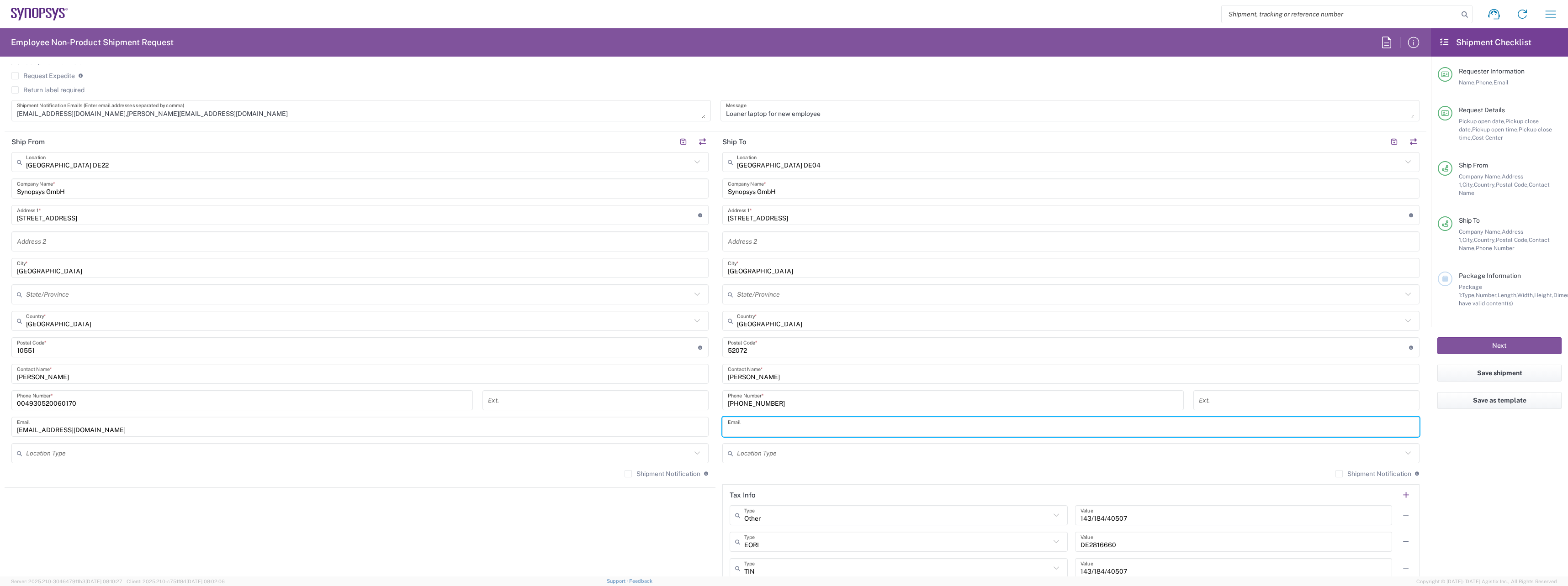
paste input "[PERSON_NAME][EMAIL_ADDRESS][DOMAIN_NAME]"
type input "[PERSON_NAME][EMAIL_ADDRESS][DOMAIN_NAME]"
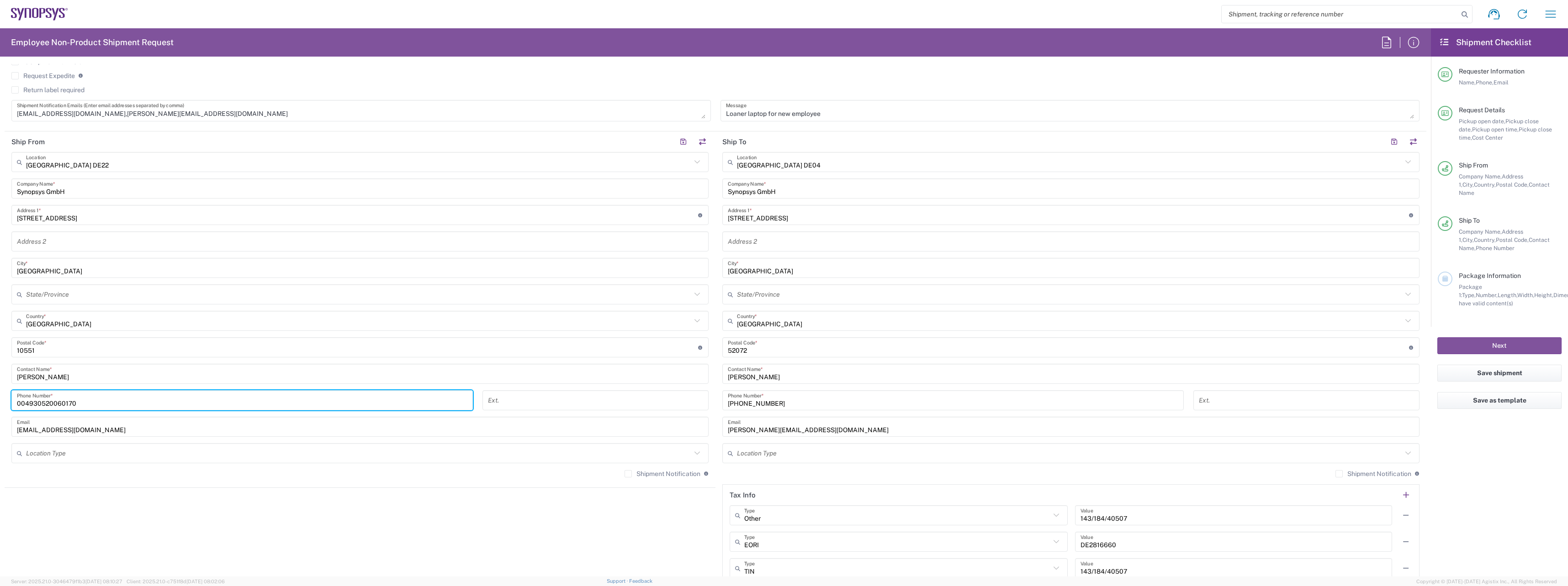
drag, startPoint x: 41, startPoint y: 402, endPoint x: -16, endPoint y: 402, distance: 57.0
click at [0, 402] on html "Shipment request Shipment tracking Employee non-product shipment request My shi…" at bounding box center [784, 293] width 1568 height 586
paste input "[PHONE_NUMBER]"
type input "[PHONE_NUMBER]"
click at [696, 453] on icon at bounding box center [698, 453] width 12 height 12
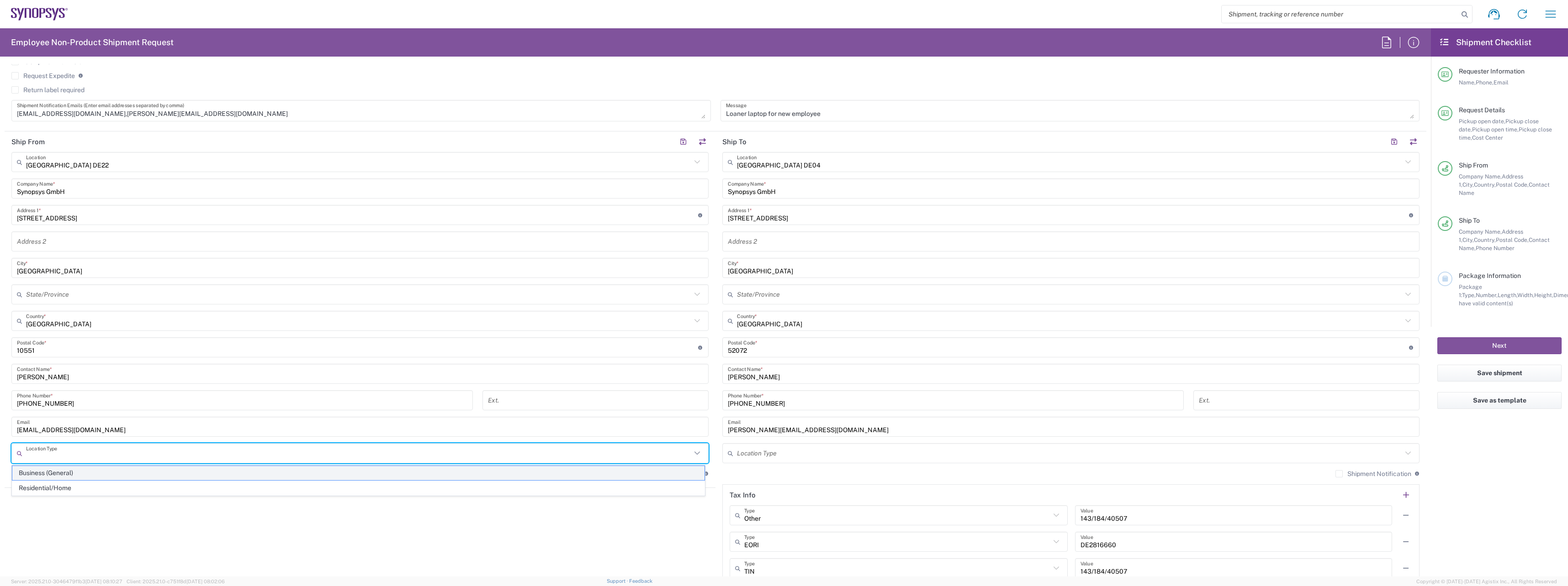
click at [47, 472] on span "Business (General)" at bounding box center [358, 473] width 692 height 14
type input "Business (General)"
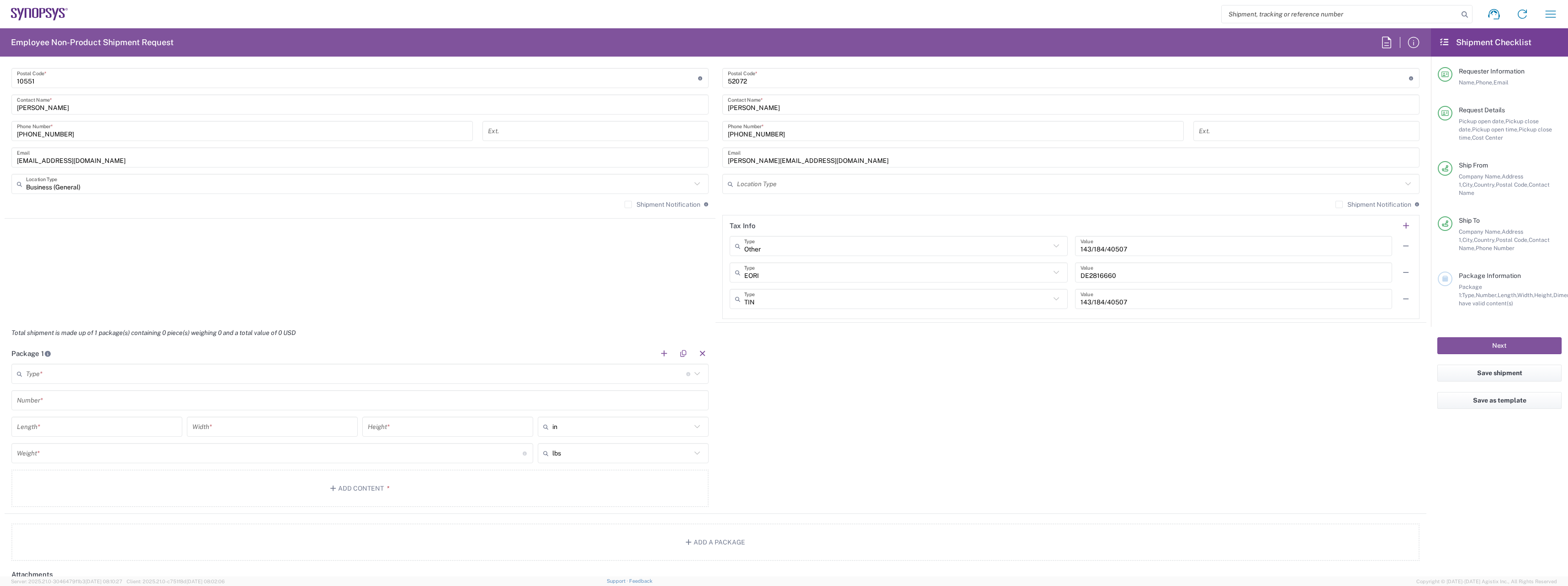
scroll to position [730, 0]
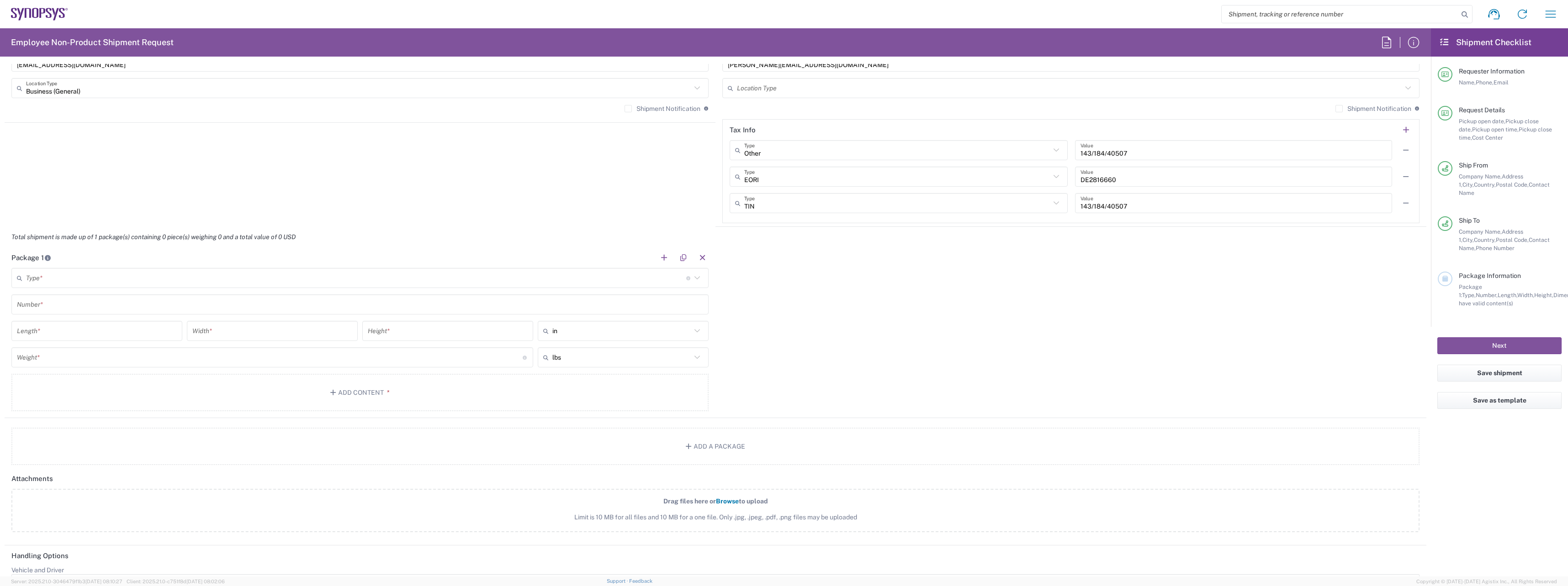
click at [136, 282] on input "text" at bounding box center [356, 278] width 660 height 16
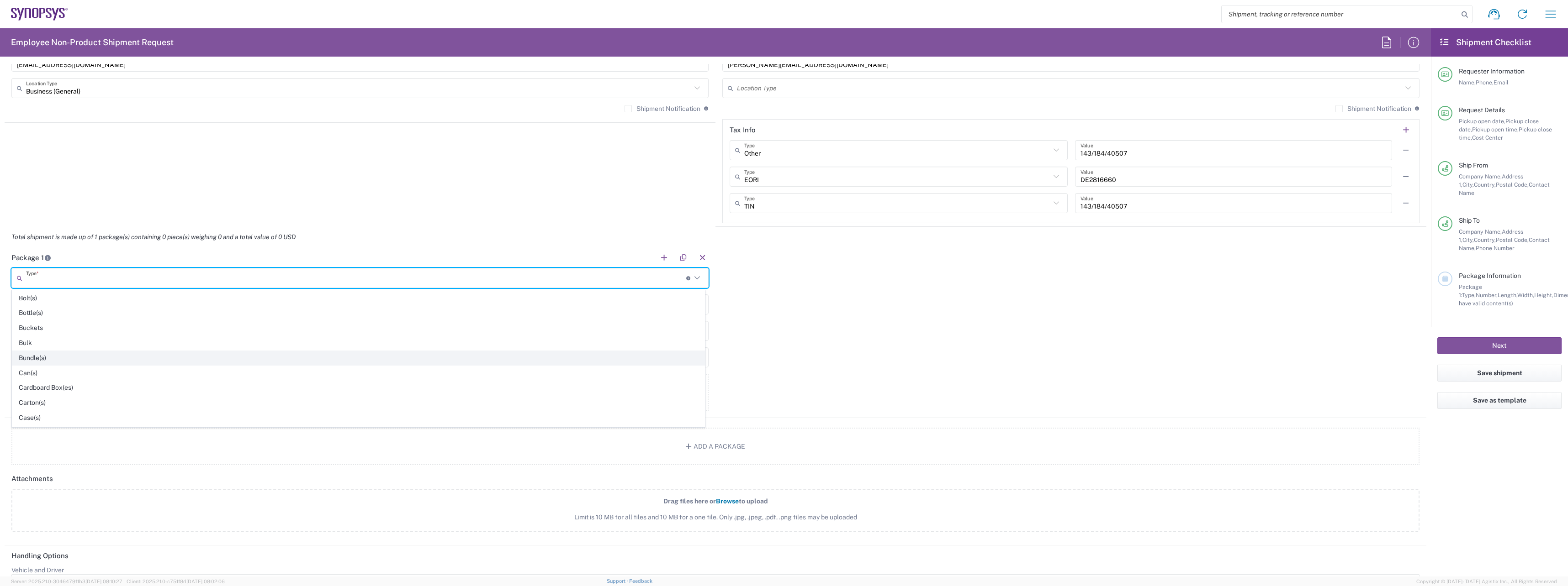
scroll to position [45, 0]
click at [112, 372] on span "Cardboard Box(es)" at bounding box center [358, 371] width 692 height 14
type input "Cardboard Box(es)"
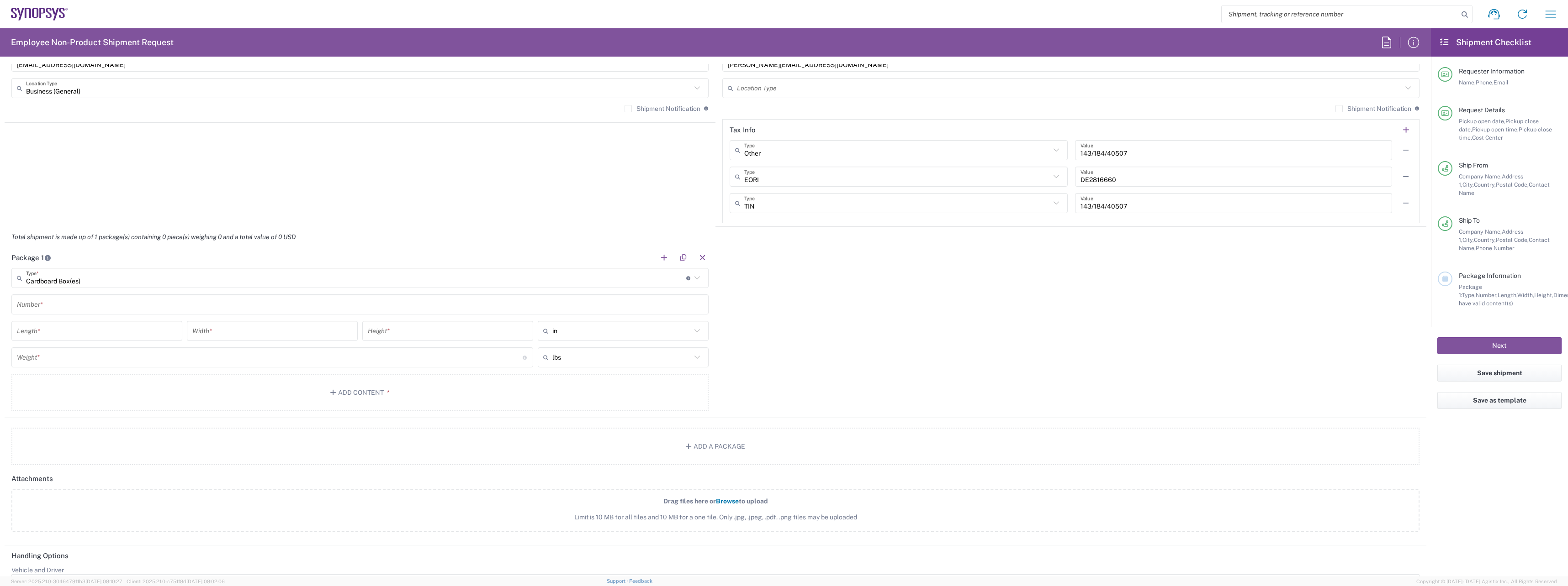
click at [94, 303] on input "text" at bounding box center [360, 305] width 686 height 16
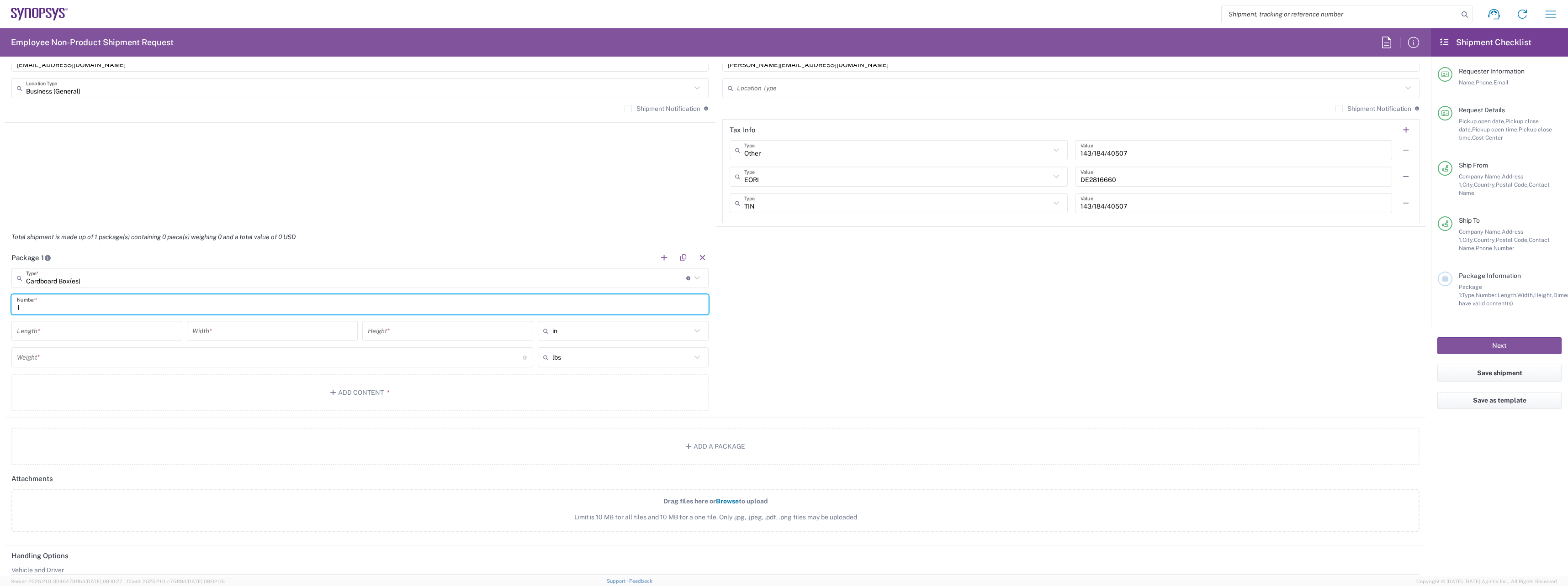
type input "1"
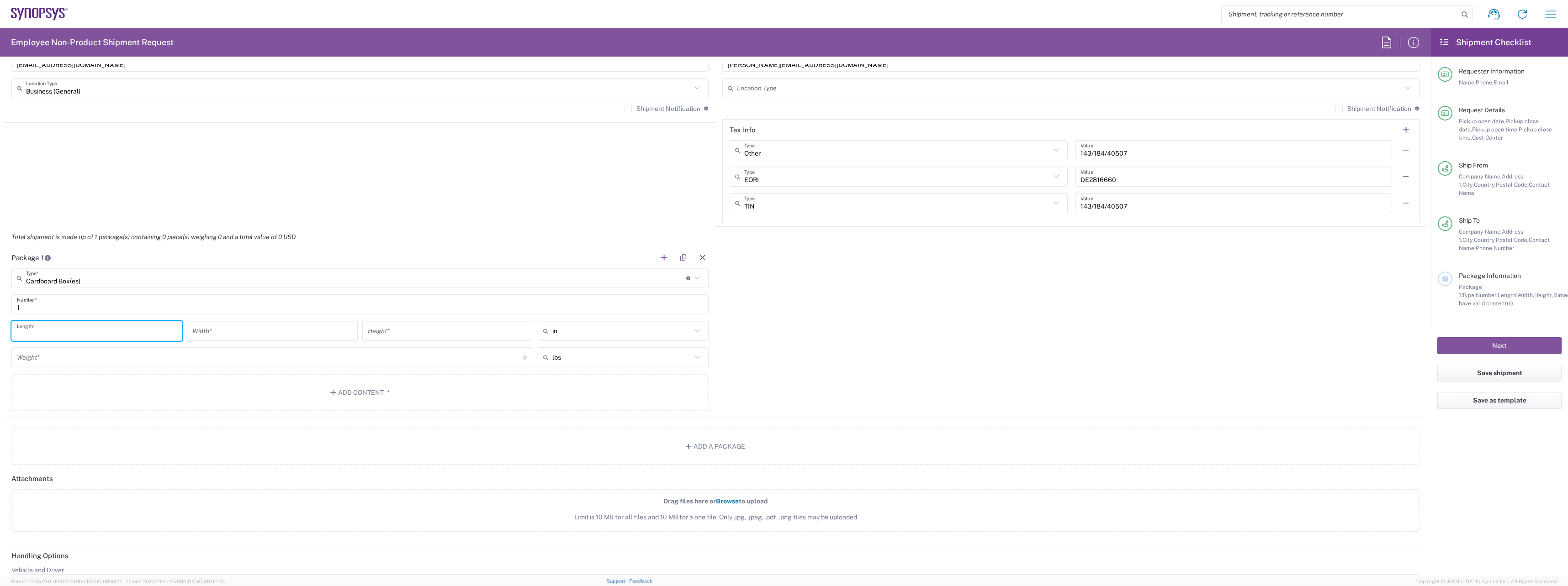
click at [96, 334] on input "number" at bounding box center [97, 331] width 160 height 16
type input "32"
click at [215, 326] on input "number" at bounding box center [273, 331] width 160 height 16
type input "52"
click at [627, 329] on input "text" at bounding box center [622, 331] width 139 height 15
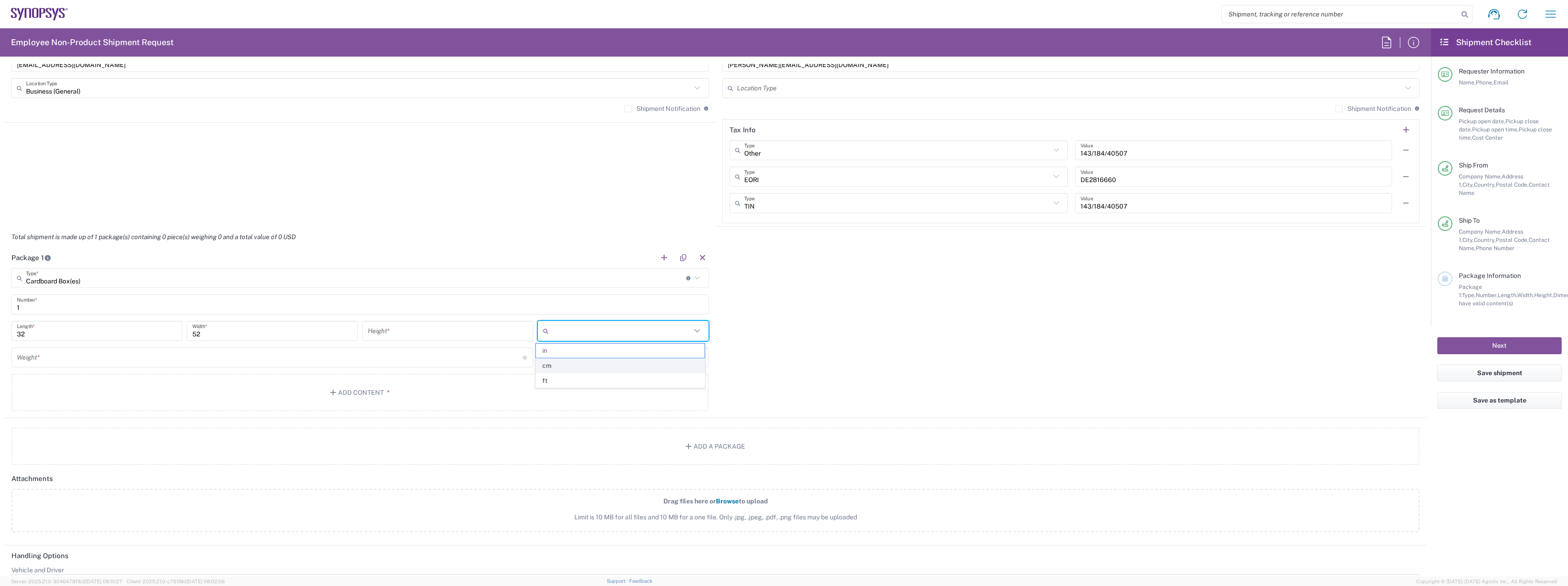
click at [597, 368] on span "cm" at bounding box center [620, 366] width 168 height 14
type input "81.28"
type input "132.08"
type input "cm"
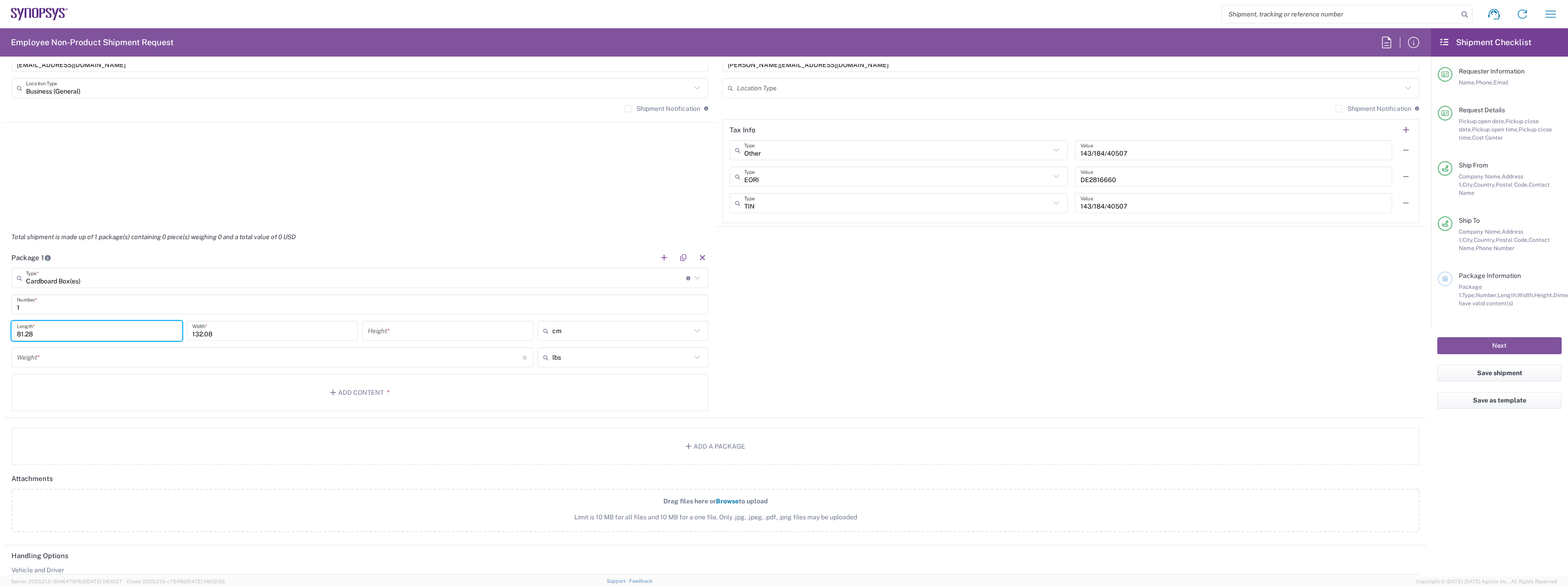
drag, startPoint x: 82, startPoint y: 327, endPoint x: -20, endPoint y: 330, distance: 102.0
click at [0, 330] on html "Shipment request Shipment tracking Employee non-product shipment request My shi…" at bounding box center [784, 293] width 1568 height 586
type input "32"
drag, startPoint x: 225, startPoint y: 332, endPoint x: 176, endPoint y: 337, distance: 49.3
click at [176, 337] on div "32 Length * 132.08 Width * Height * cm in cm ft" at bounding box center [359, 334] width 702 height 26
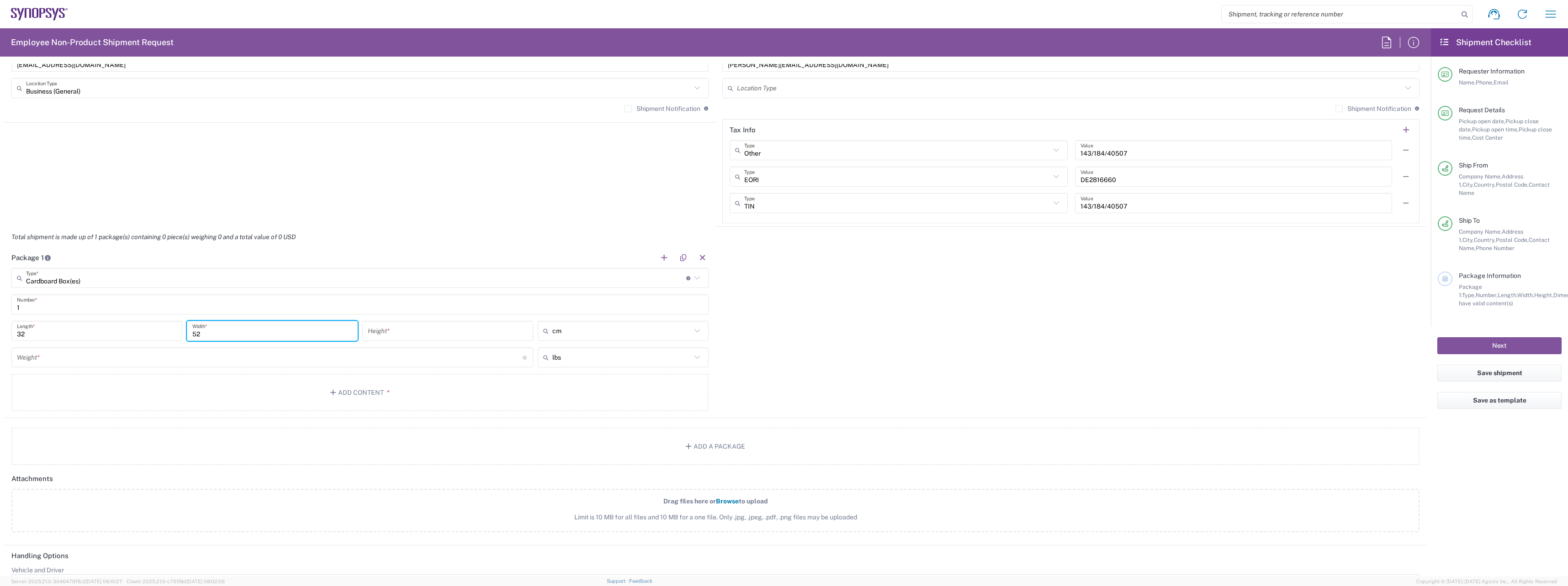
type input "52"
click at [402, 337] on input "number" at bounding box center [447, 331] width 160 height 16
type input "7"
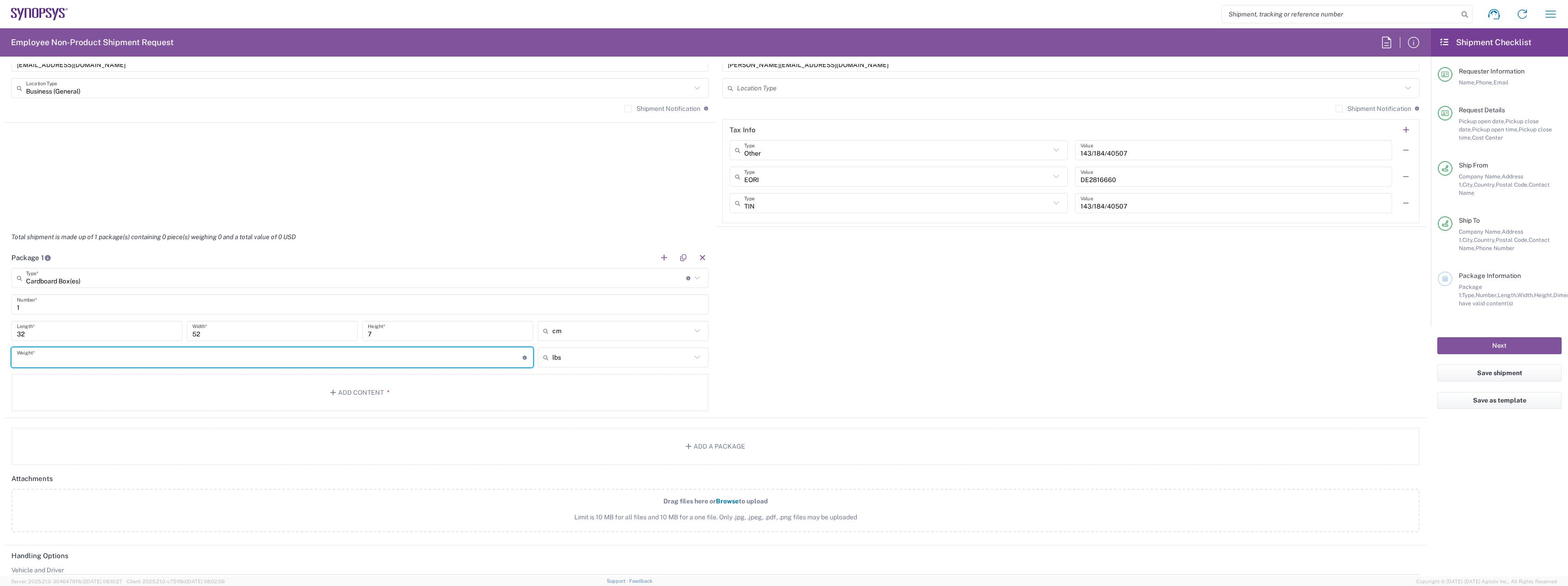
click at [169, 364] on input "number" at bounding box center [270, 358] width 506 height 16
type input "23"
click at [645, 357] on input "text" at bounding box center [622, 358] width 139 height 15
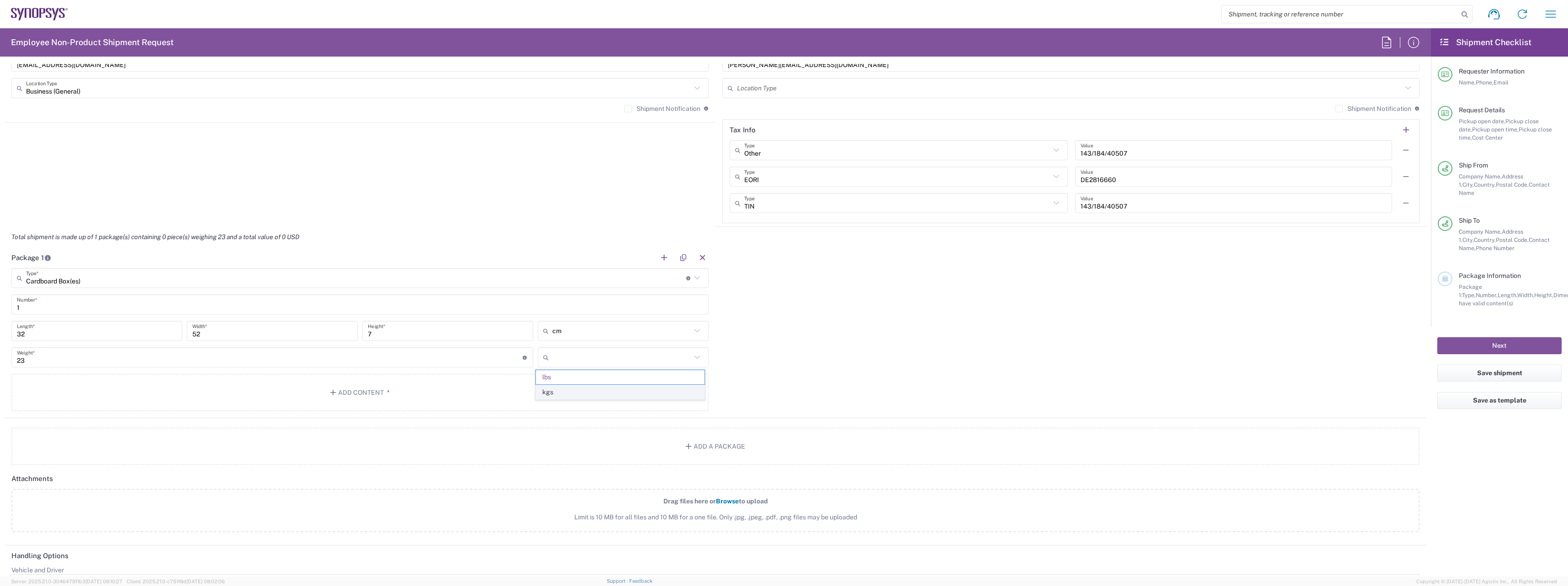
click at [580, 388] on span "kgs" at bounding box center [620, 392] width 168 height 14
type input "10.43"
type input "kgs"
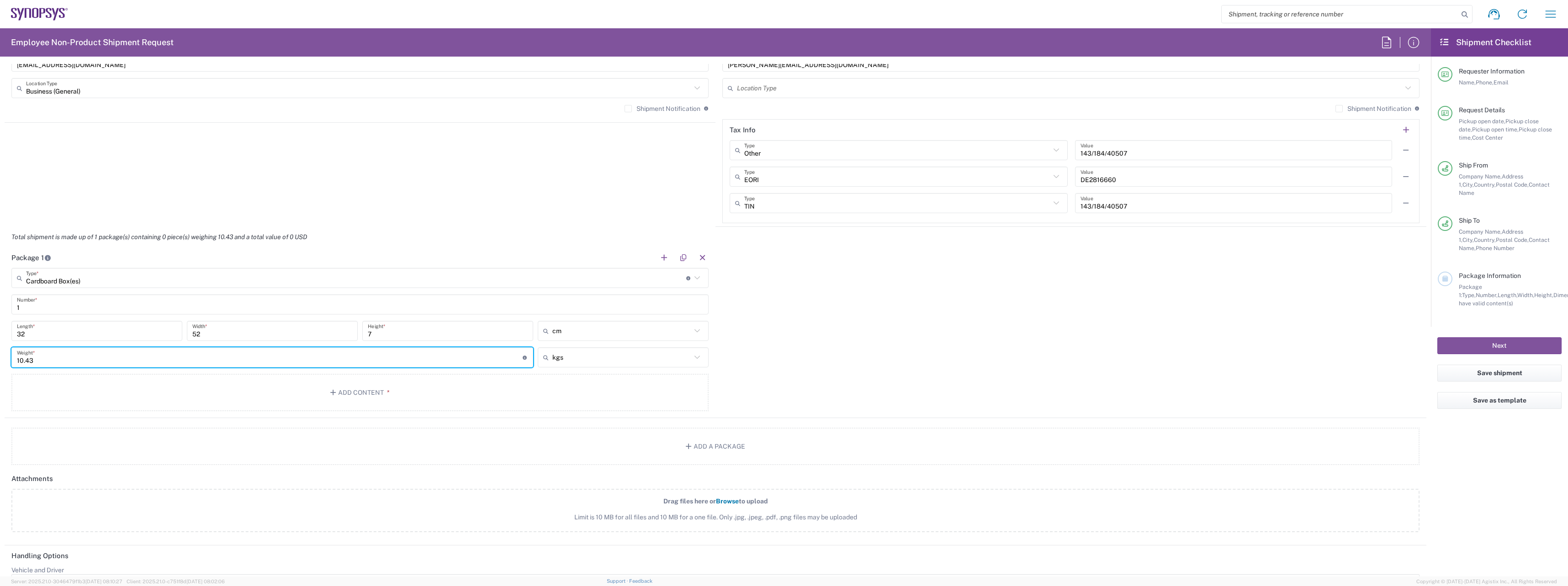
drag, startPoint x: 19, startPoint y: 362, endPoint x: -19, endPoint y: 362, distance: 38.0
click at [0, 362] on html "Shipment request Shipment tracking Employee non-product shipment request My shi…" at bounding box center [784, 293] width 1568 height 586
type input "25"
click at [127, 392] on button "Add Content *" at bounding box center [360, 392] width 697 height 37
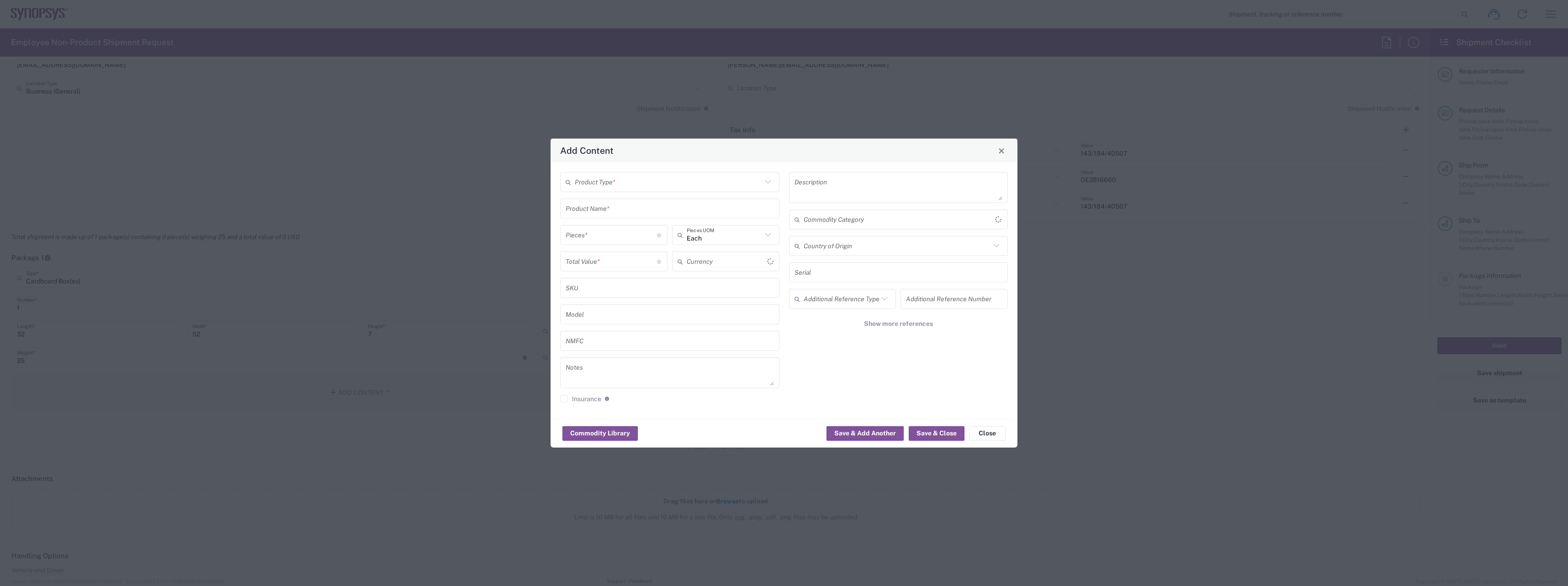
type input "US Dollar"
click at [635, 185] on input "text" at bounding box center [668, 182] width 187 height 16
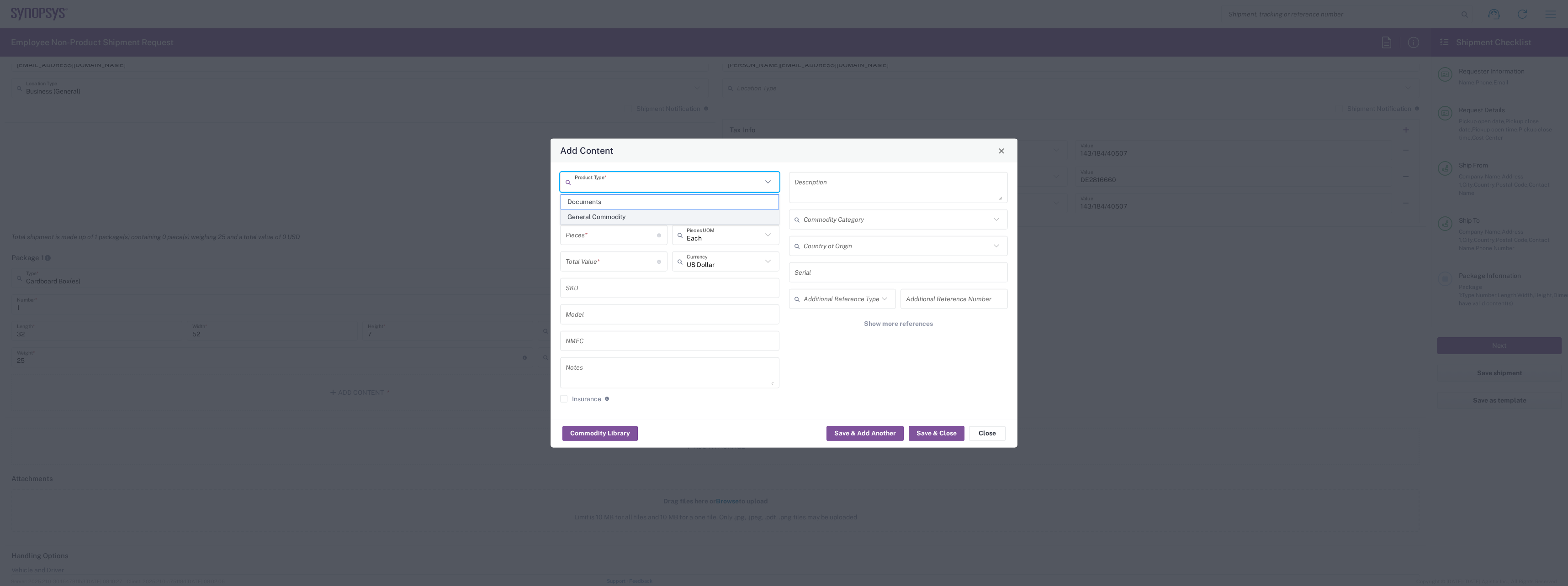
click at [613, 217] on span "General Commodity" at bounding box center [670, 217] width 218 height 14
type input "General Commodity"
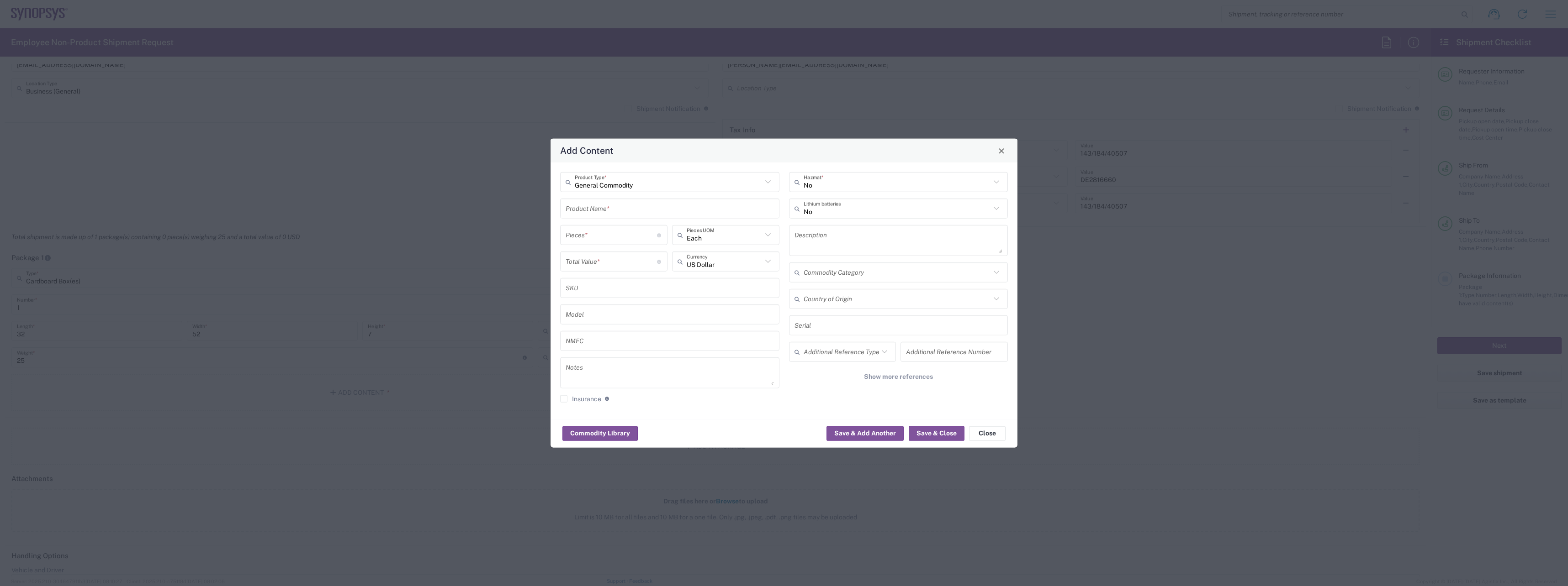
click at [617, 207] on input "text" at bounding box center [669, 209] width 208 height 16
click at [614, 228] on div "Dell Laptop" at bounding box center [670, 230] width 218 height 16
type input "Dell Laptop"
type textarea "Dell Laptop"
click at [616, 240] on input "number" at bounding box center [611, 235] width 92 height 16
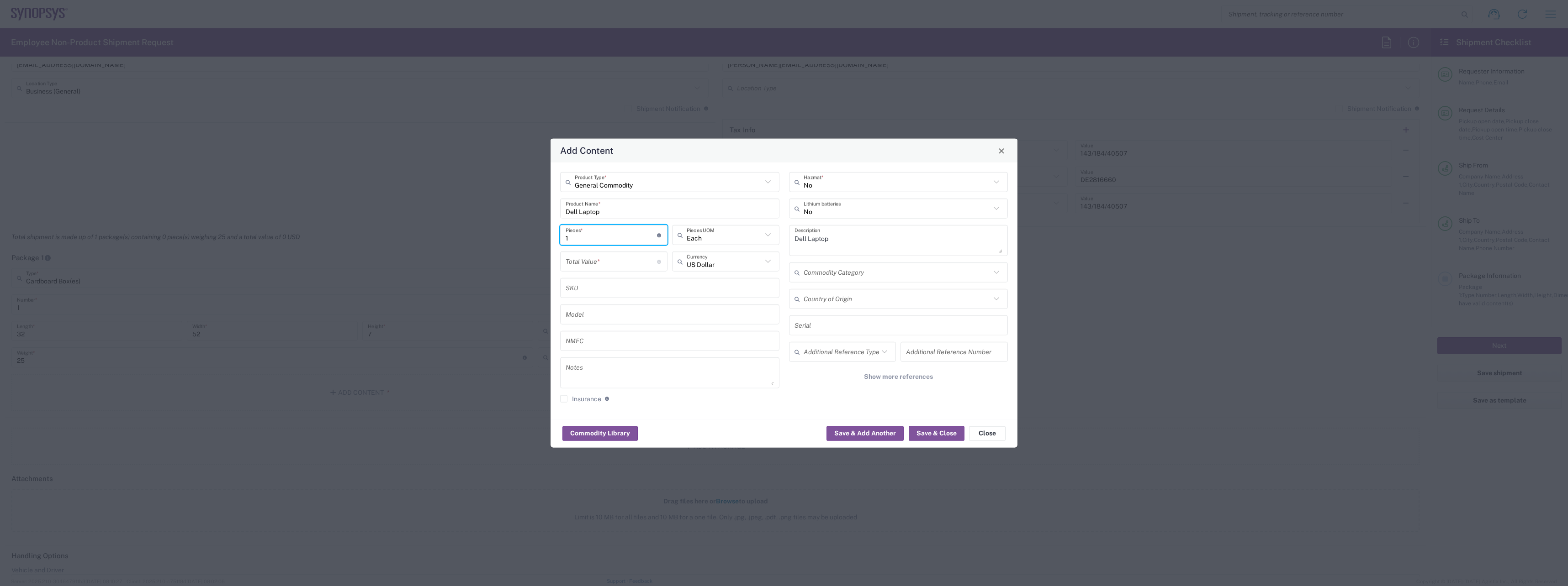
type input "1"
click at [767, 264] on icon at bounding box center [768, 261] width 12 height 12
click at [723, 278] on span "Euro" at bounding box center [726, 281] width 106 height 14
type input "Euro"
click at [620, 264] on input "number" at bounding box center [611, 261] width 92 height 16
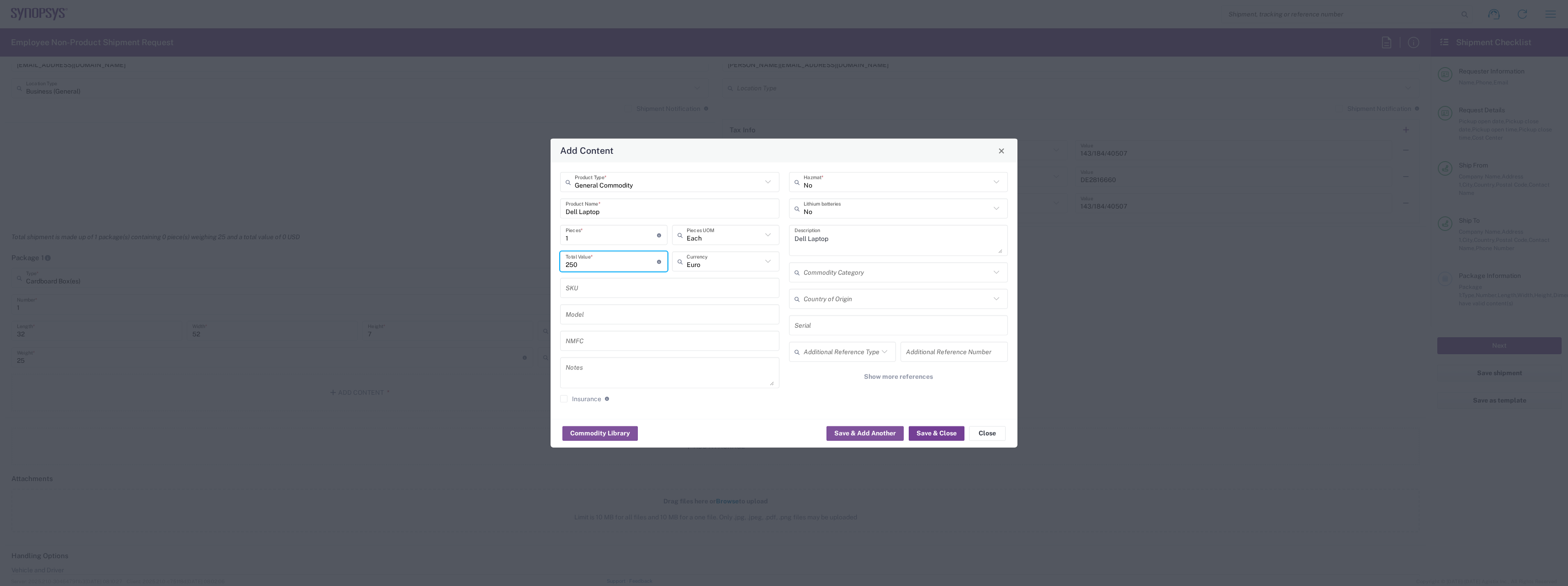
type input "250"
click at [932, 434] on button "Save & Close" at bounding box center [936, 434] width 56 height 15
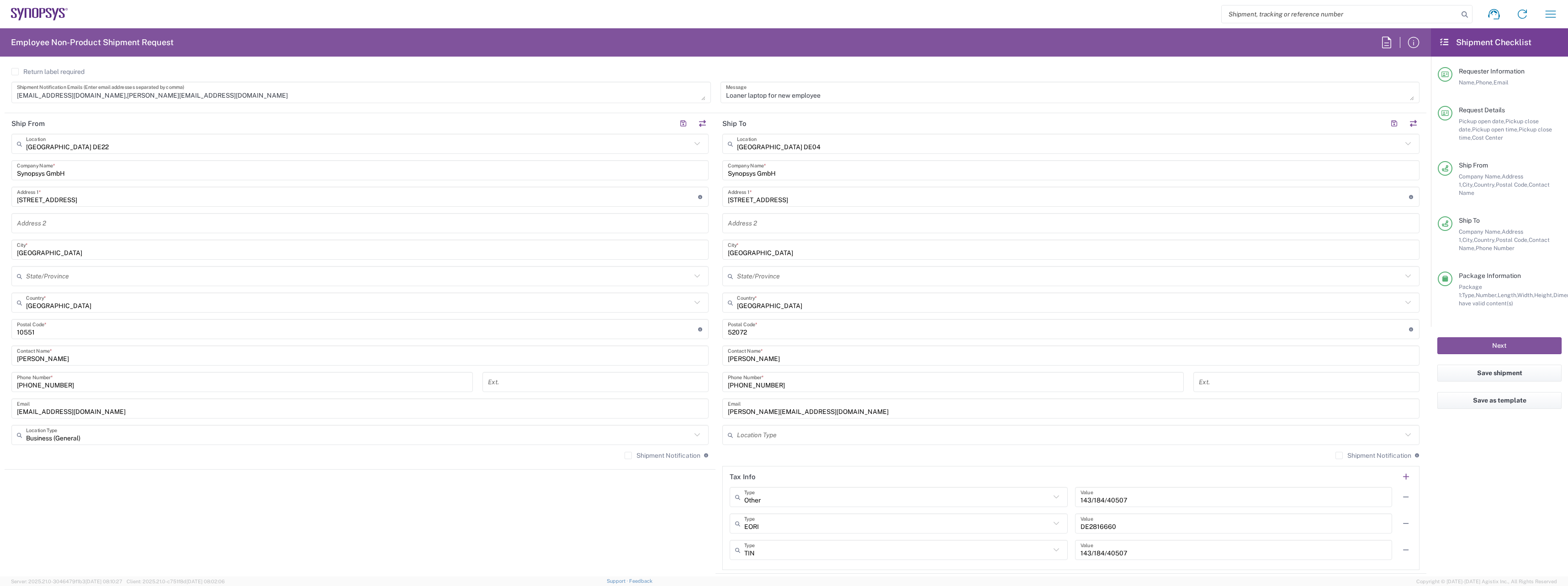
scroll to position [383, 0]
click at [932, 434] on input "text" at bounding box center [1069, 436] width 665 height 16
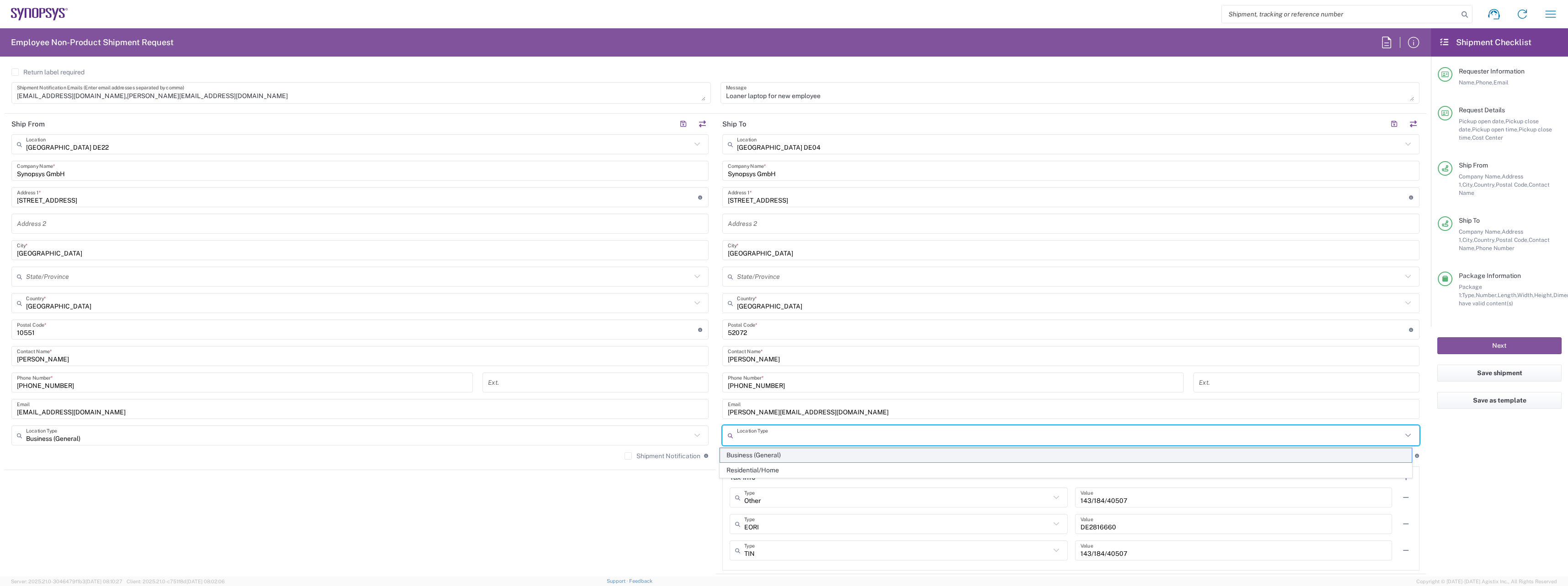
click at [777, 453] on span "Business (General)" at bounding box center [1066, 455] width 692 height 14
type input "Business (General)"
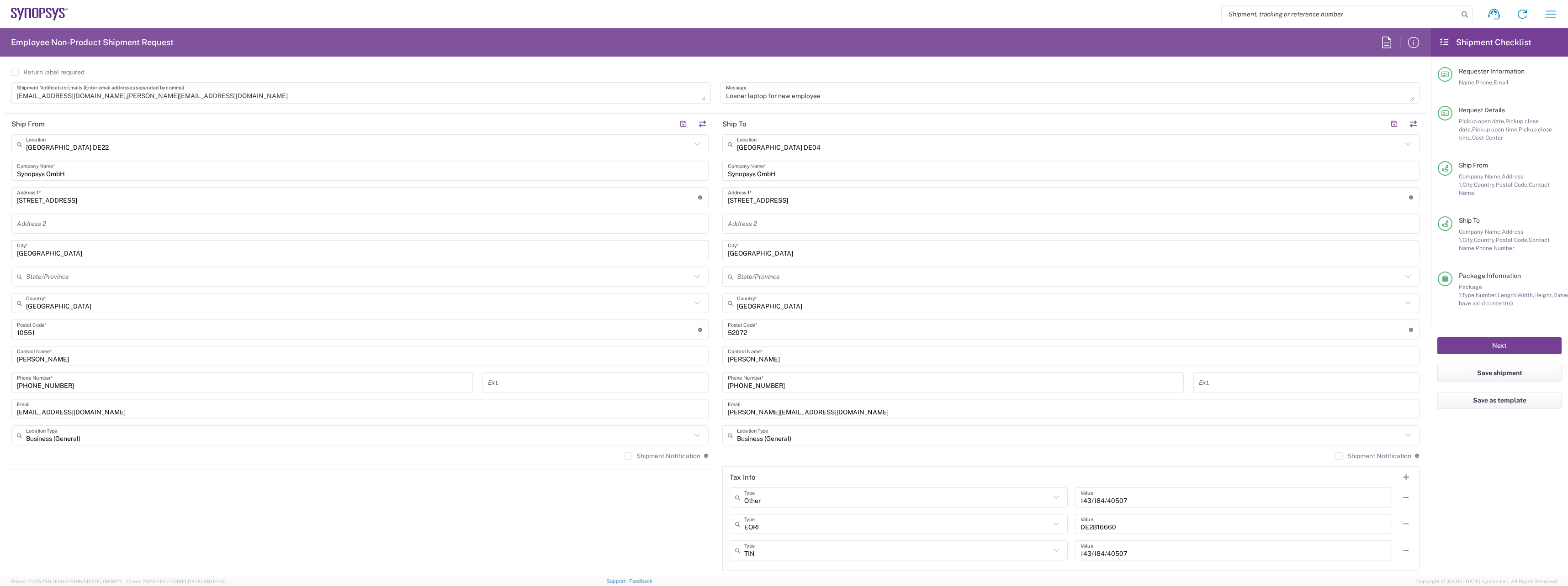
click at [1508, 341] on button "Next" at bounding box center [1499, 346] width 124 height 17
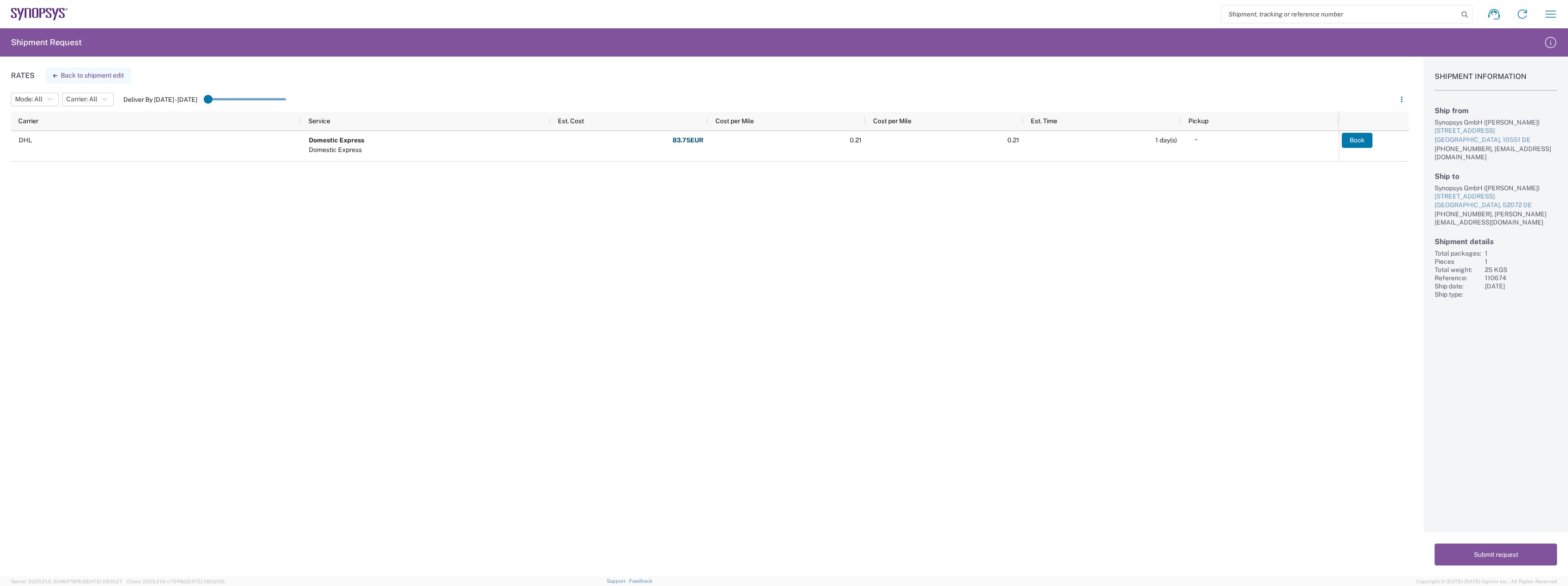
click at [87, 72] on button "Back to shipment edit" at bounding box center [88, 76] width 85 height 16
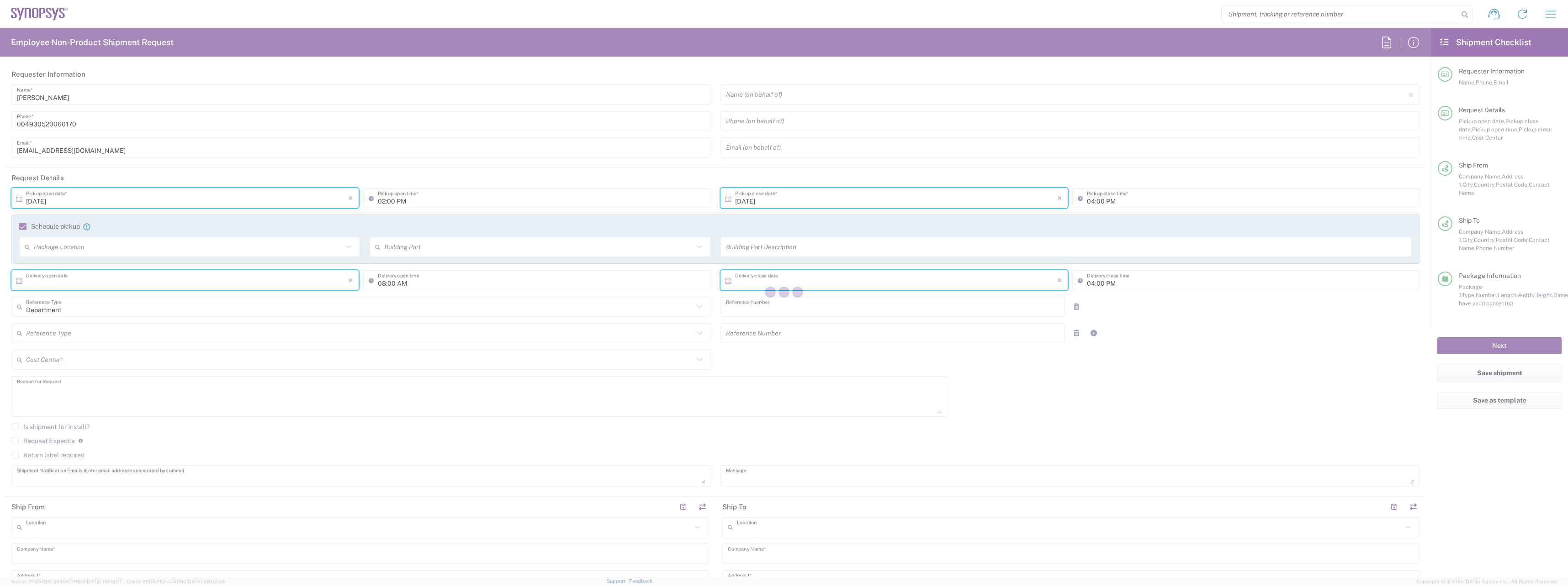
type input "[DATE]"
type input "08:00 AM"
type input "[DATE]"
type input "12:00 PM"
type input "[DATE]"
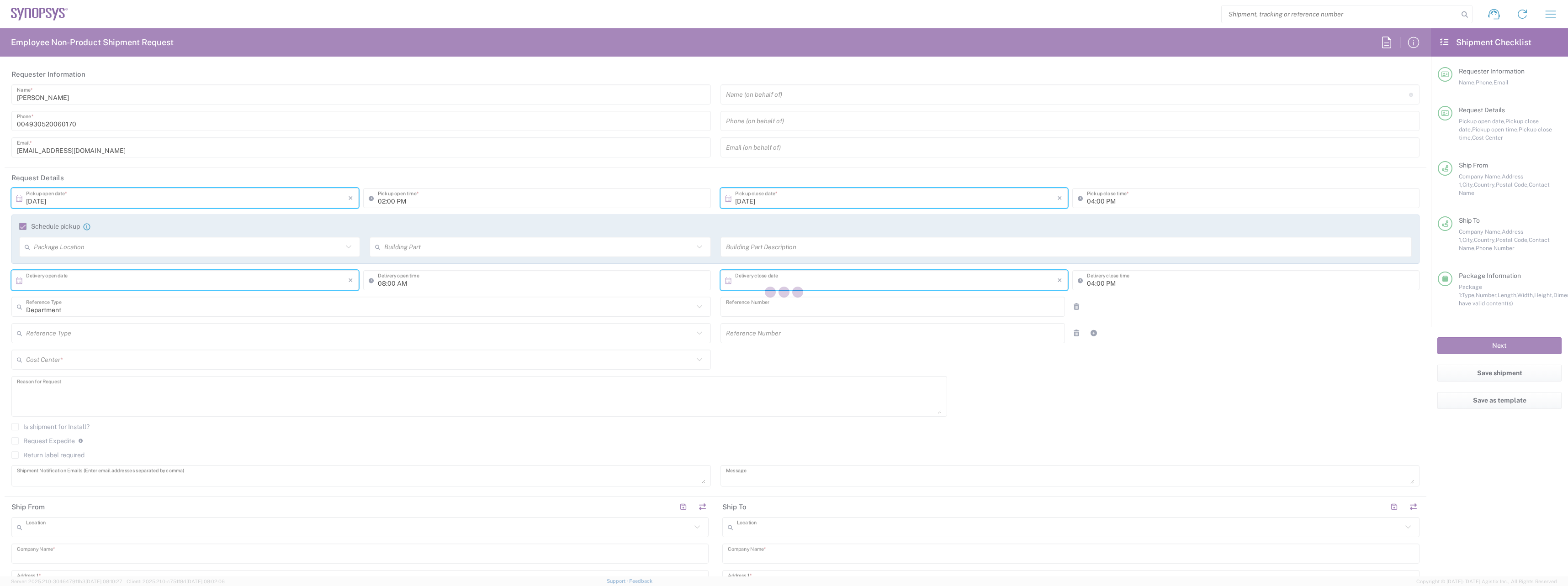
type input "[DATE]"
type input "12:00 PM"
type input "110674"
type textarea "Loaner laptop to DE04"
type textarea "[EMAIL_ADDRESS][DOMAIN_NAME], [PERSON_NAME][EMAIL_ADDRESS][DOMAIN_NAME]"
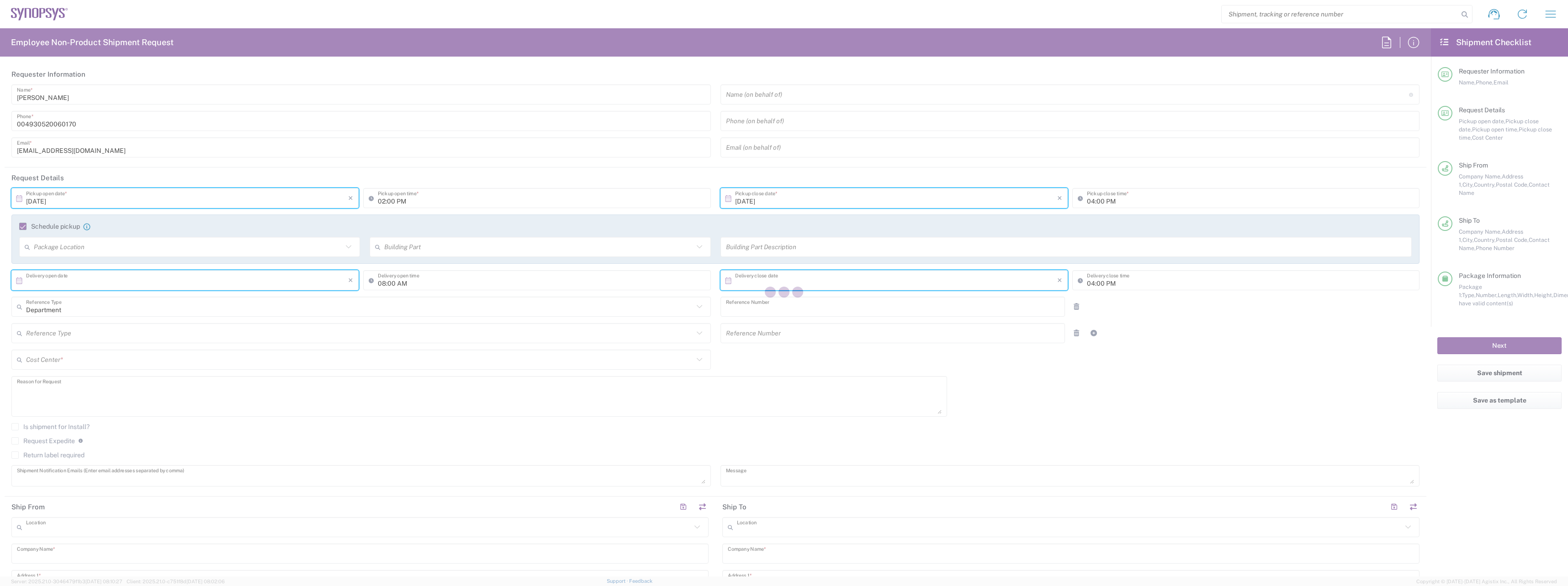
type textarea "Loaner laptop for new employee"
type input "[GEOGRAPHIC_DATA] DE22"
type input "Synopsys GmbH"
type input "[STREET_ADDRESS]"
type input "[GEOGRAPHIC_DATA]"
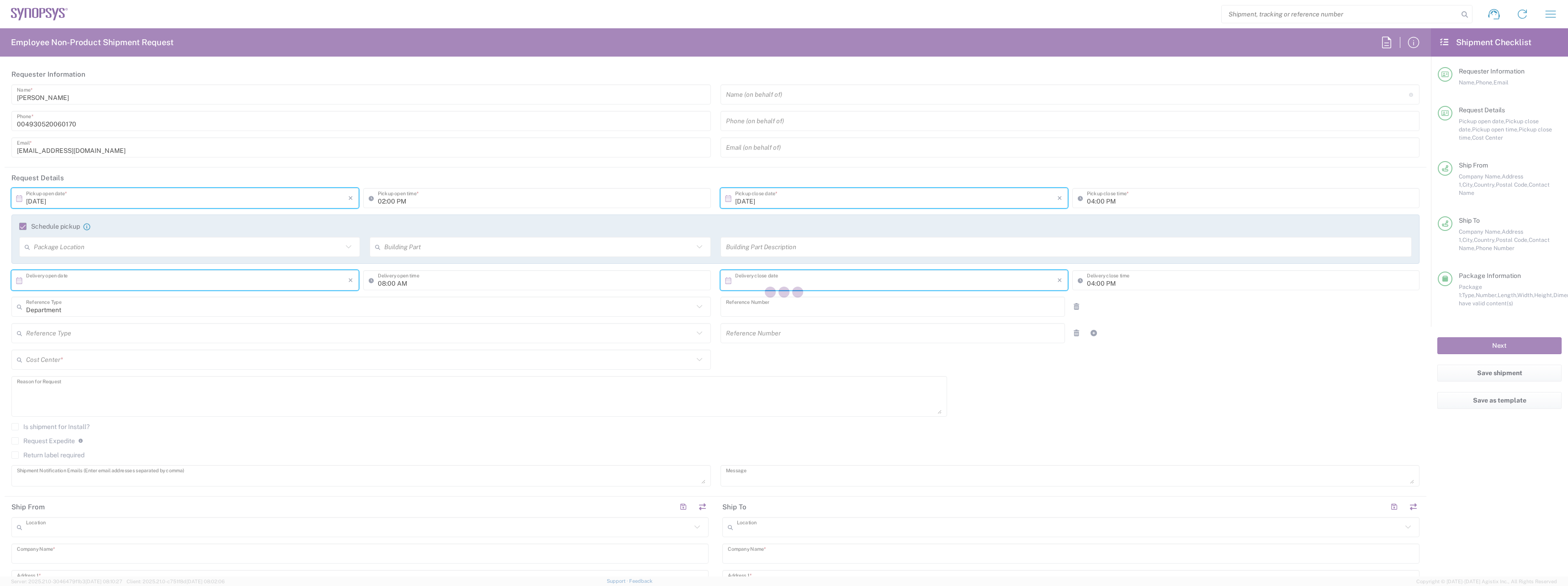
type input "[GEOGRAPHIC_DATA]"
type input "10551"
type input "[PERSON_NAME]"
type input "[PHONE_NUMBER]"
type input "[EMAIL_ADDRESS][DOMAIN_NAME]"
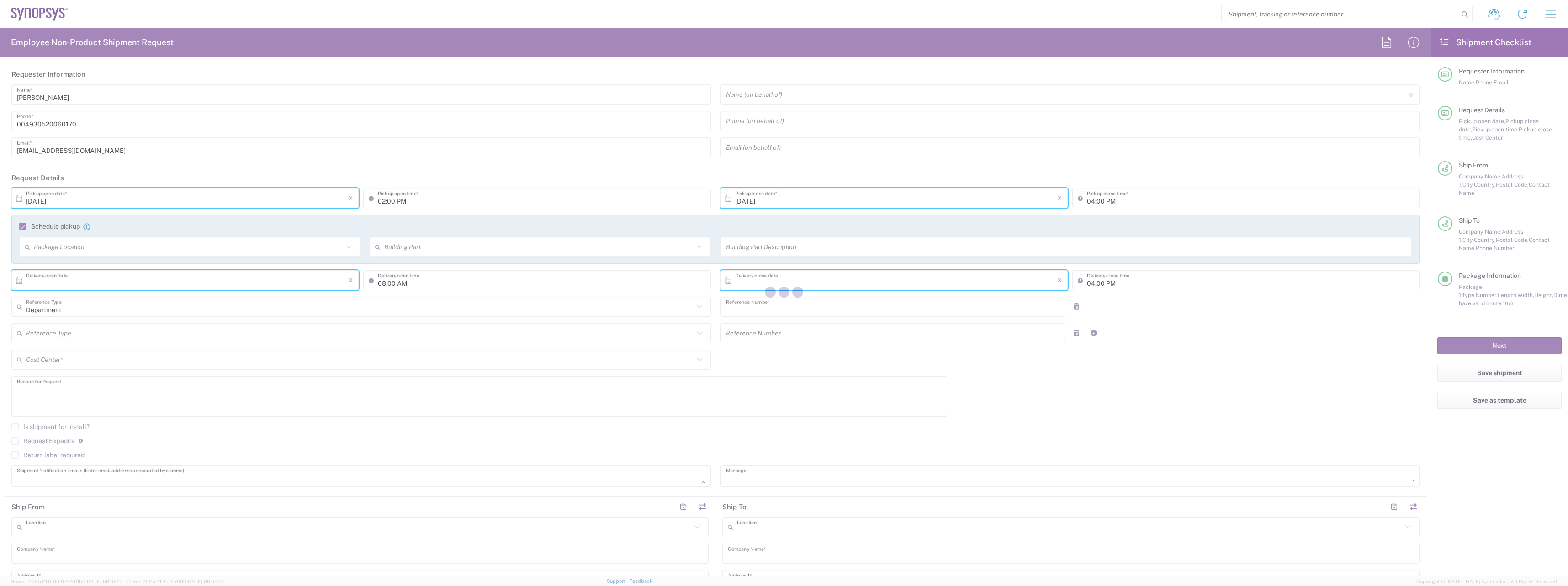
type input "Business (General)"
type input "[GEOGRAPHIC_DATA] DE04"
type input "Synopsys GmbH"
type input "[STREET_ADDRESS]"
type input "[GEOGRAPHIC_DATA]"
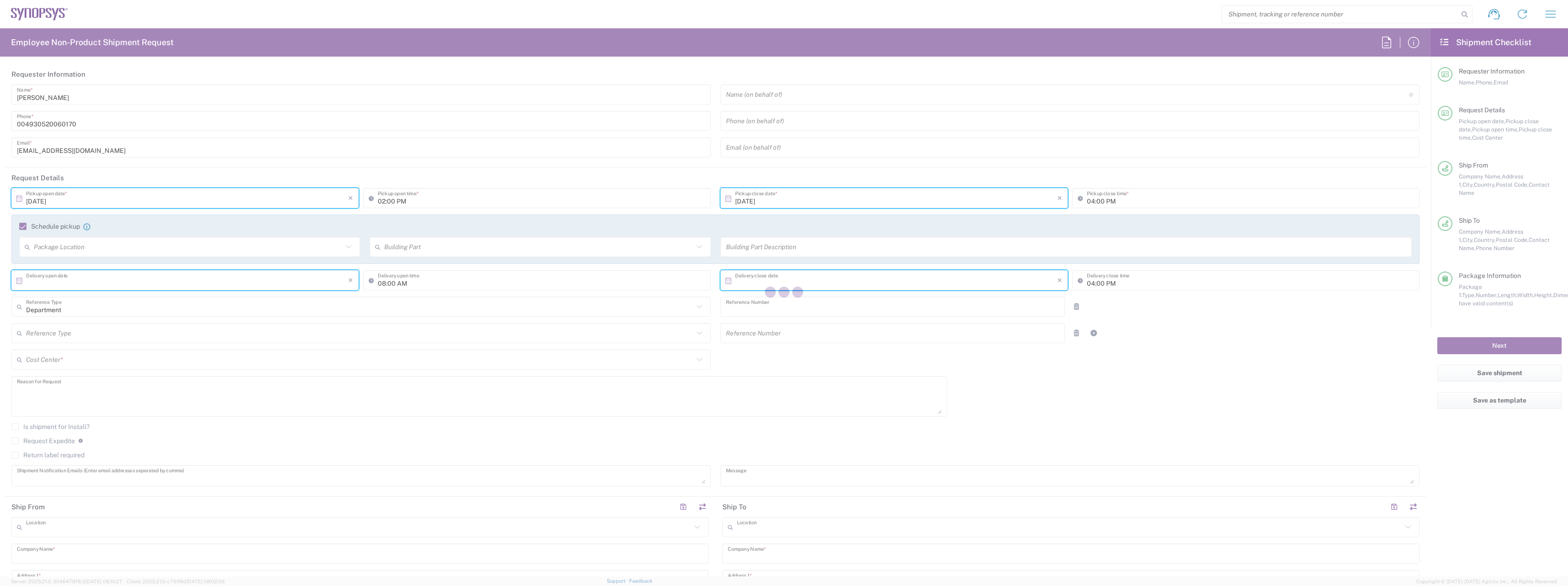
type input "[GEOGRAPHIC_DATA]"
type input "52072"
type input "[PERSON_NAME]"
type input "[PHONE_NUMBER]"
type input "[PERSON_NAME][EMAIL_ADDRESS][DOMAIN_NAME]"
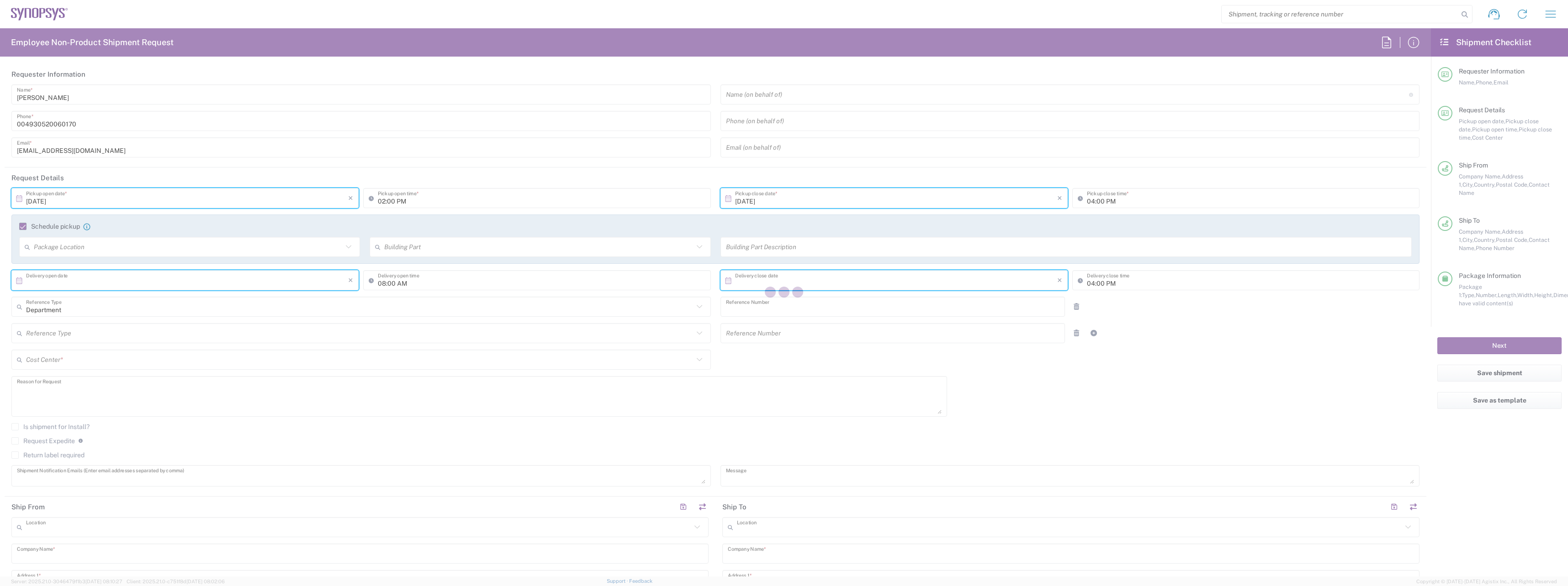
type input "Business (General)"
type input "Cardboard Box(es)"
type input "DE01, CIO, IT, ESS14 110674"
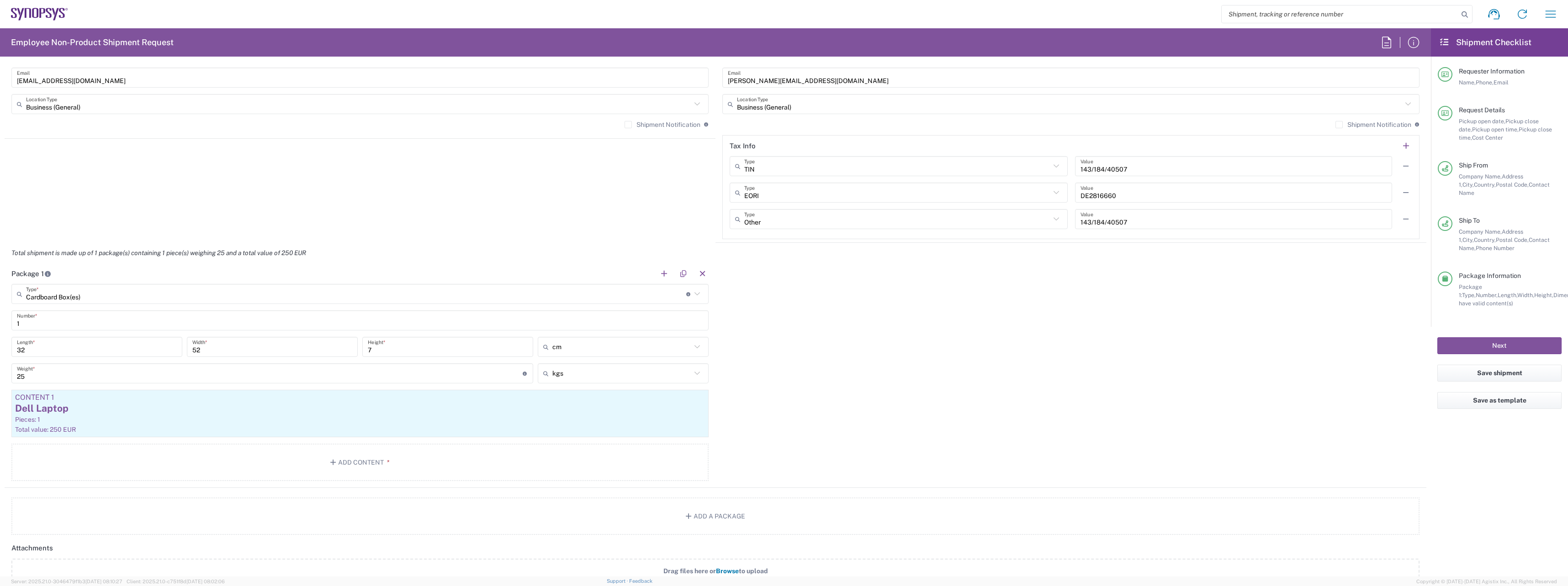
scroll to position [776, 0]
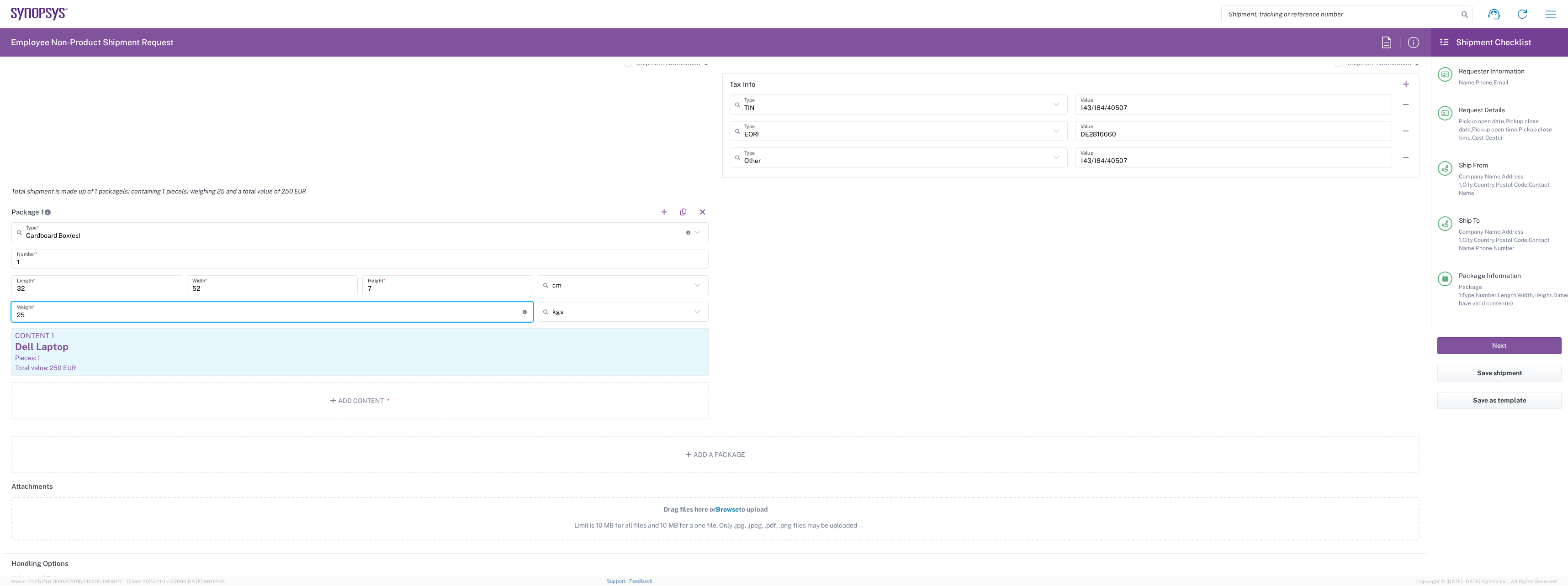
drag, startPoint x: 37, startPoint y: 317, endPoint x: -3, endPoint y: 314, distance: 40.1
click at [0, 314] on html "Shipment request Shipment tracking Employee non-product shipment request My shi…" at bounding box center [784, 293] width 1568 height 586
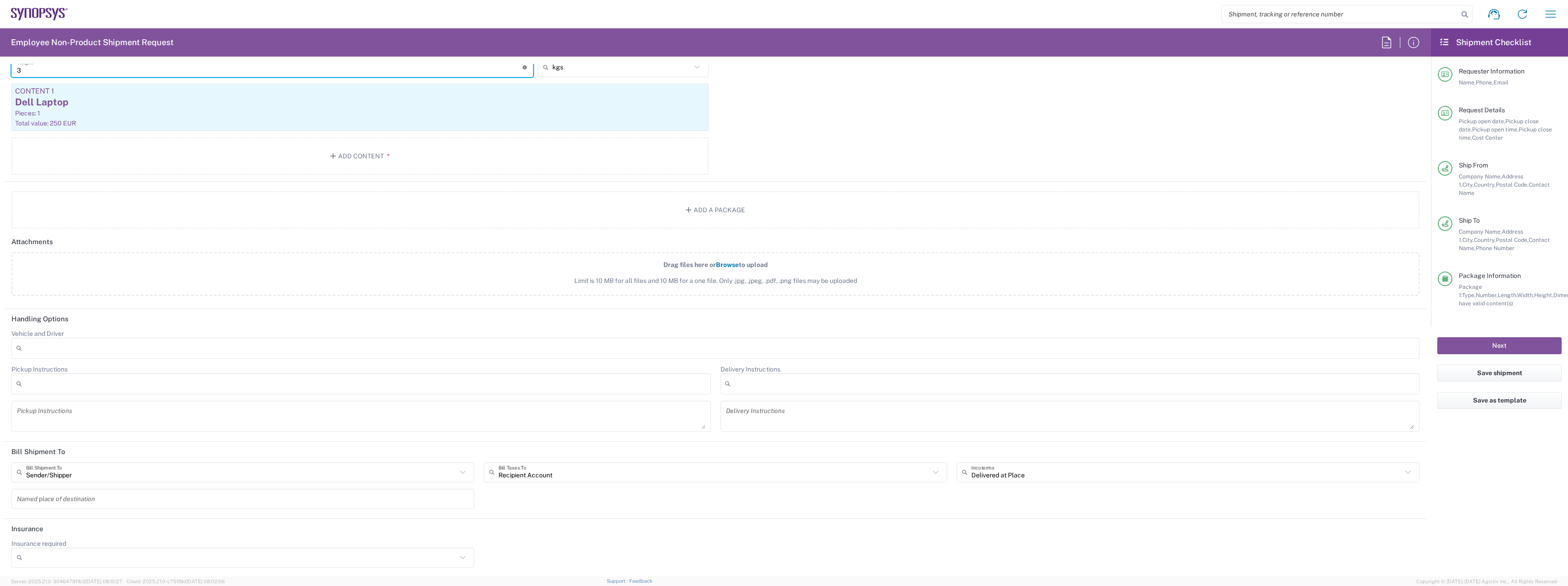
scroll to position [1022, 0]
type input "3"
click at [1519, 342] on button "Next" at bounding box center [1499, 346] width 124 height 17
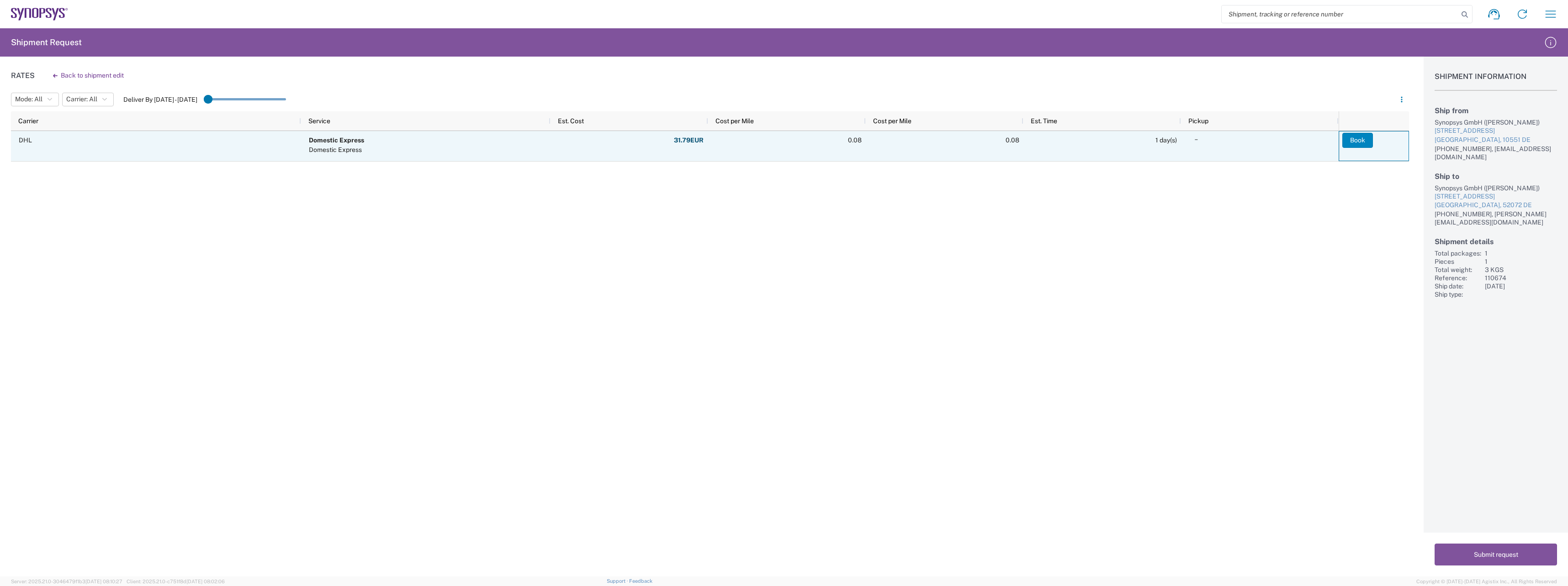
click at [1354, 141] on button "Book" at bounding box center [1357, 140] width 31 height 15
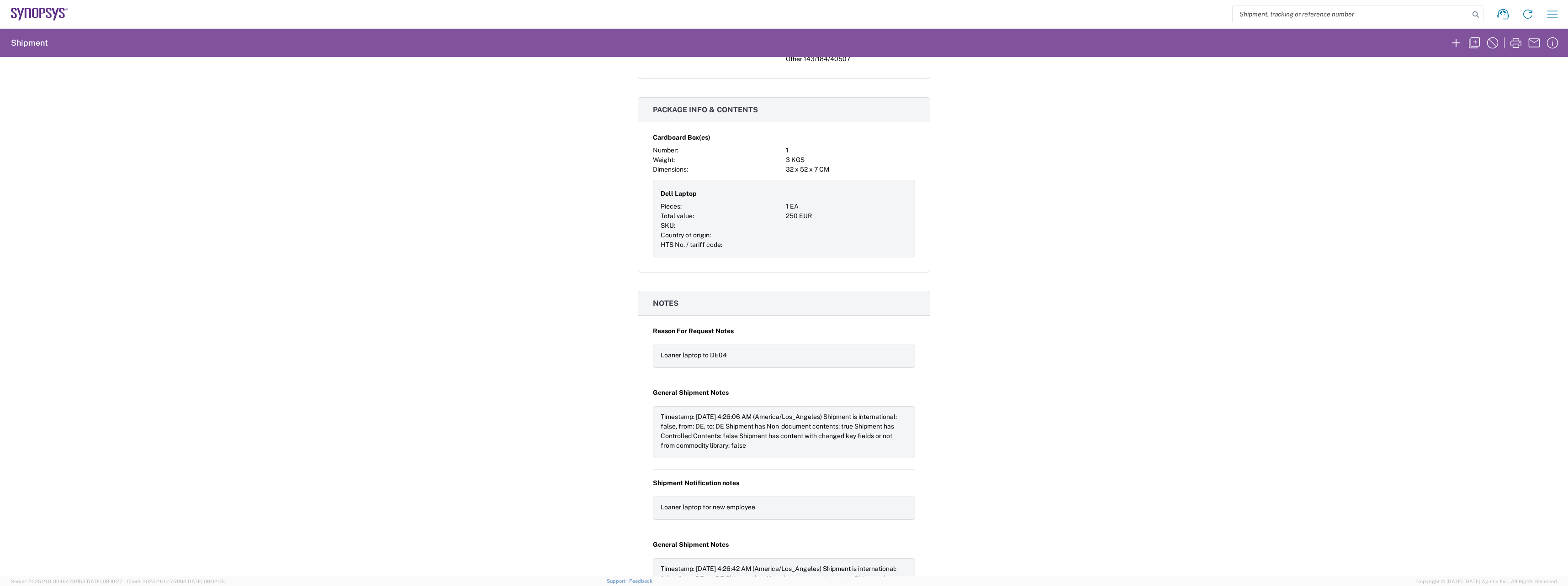
scroll to position [822, 0]
